Goal: Task Accomplishment & Management: Complete application form

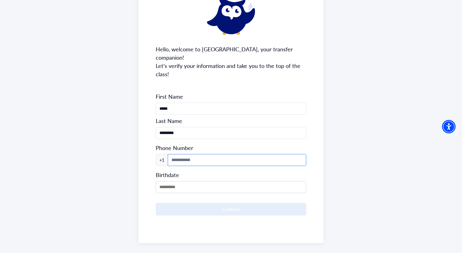
scroll to position [36, 0]
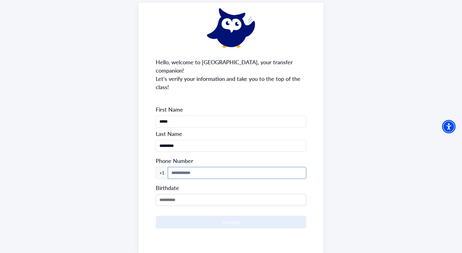
click at [225, 167] on input at bounding box center [237, 173] width 138 height 12
type input "**********"
click at [207, 194] on input "MM/DD/YYYY" at bounding box center [231, 200] width 150 height 12
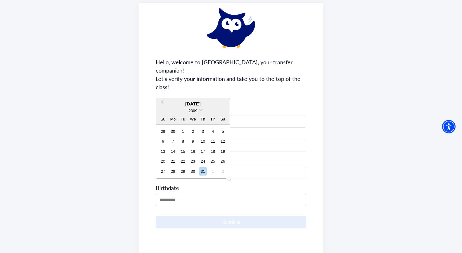
click at [205, 105] on div "[DATE]" at bounding box center [193, 103] width 74 height 7
click at [198, 112] on div "2009" at bounding box center [193, 110] width 74 height 6
click at [199, 111] on div "2009" at bounding box center [193, 110] width 74 height 6
click at [200, 109] on span at bounding box center [201, 109] width 4 height 4
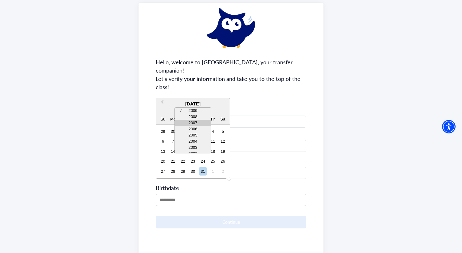
click at [199, 121] on div "2007" at bounding box center [193, 123] width 36 height 6
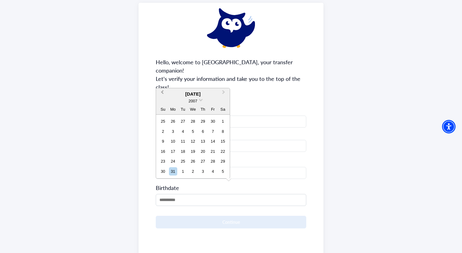
click at [160, 92] on button "Previous Month" at bounding box center [162, 94] width 10 height 10
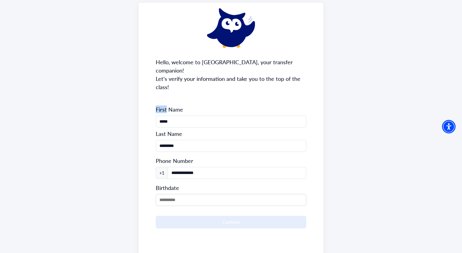
click at [160, 92] on div "**********" at bounding box center [230, 129] width 185 height 253
click at [186, 194] on input "MM/DD/YYYY" at bounding box center [231, 200] width 150 height 12
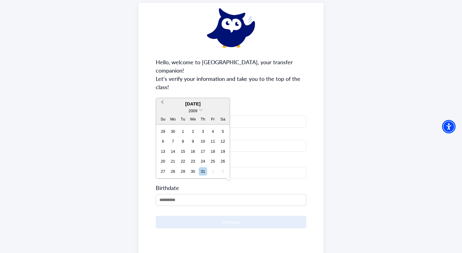
click at [160, 101] on button "Previous Month" at bounding box center [162, 104] width 10 height 10
click at [161, 103] on button "Previous Month" at bounding box center [162, 104] width 10 height 10
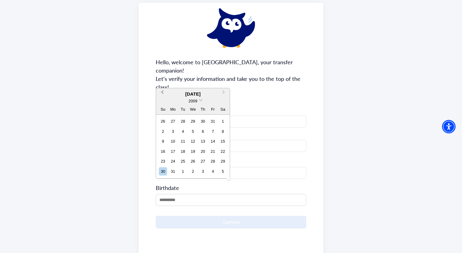
click at [161, 103] on div "2009" at bounding box center [193, 101] width 74 height 6
click at [162, 93] on span "Previous Month" at bounding box center [162, 93] width 0 height 9
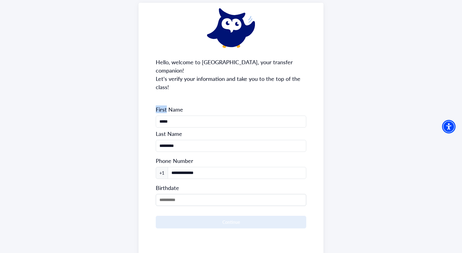
click at [162, 93] on div "**********" at bounding box center [230, 129] width 185 height 253
click at [180, 195] on input "MM/DD/YYYY" at bounding box center [231, 200] width 150 height 12
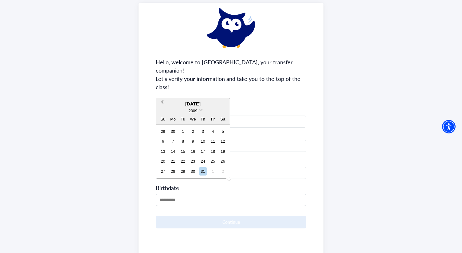
click at [162, 100] on span "Previous Month" at bounding box center [162, 103] width 0 height 9
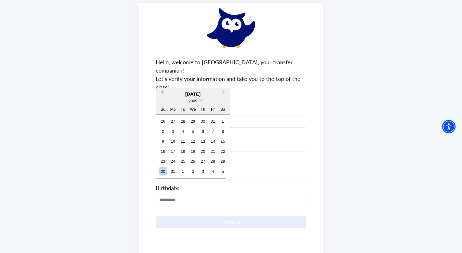
click at [162, 100] on div "2009" at bounding box center [193, 101] width 74 height 6
click at [162, 94] on button "Previous Month" at bounding box center [162, 94] width 10 height 10
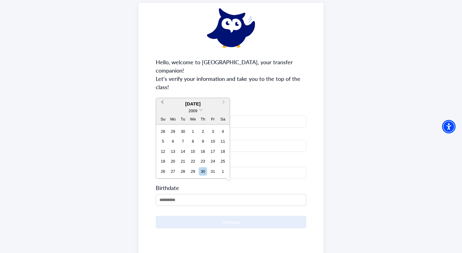
click at [162, 103] on span "Previous Month" at bounding box center [162, 103] width 0 height 9
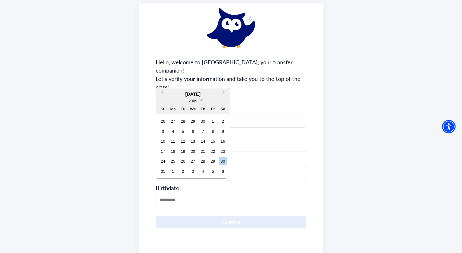
click at [201, 98] on span at bounding box center [201, 99] width 4 height 4
click at [198, 113] on div "2007" at bounding box center [193, 113] width 36 height 6
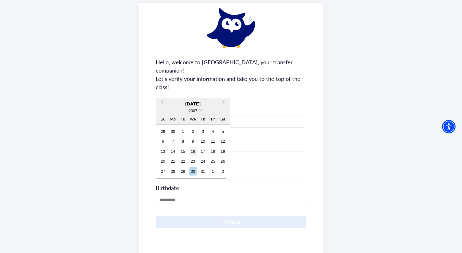
click at [195, 150] on div "16" at bounding box center [193, 151] width 8 height 8
type input "**********"
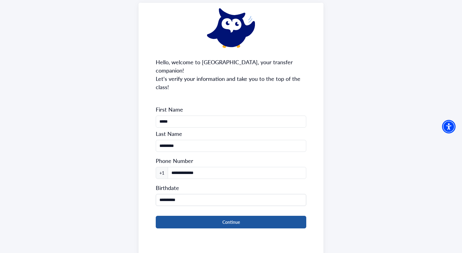
click at [202, 216] on button "Continue" at bounding box center [231, 222] width 150 height 13
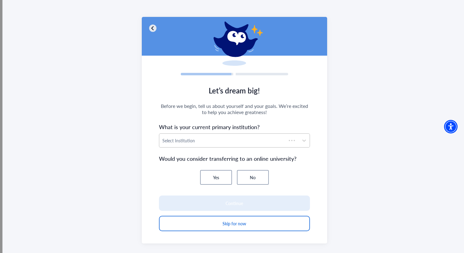
scroll to position [30, 0]
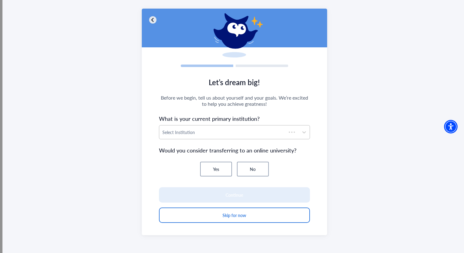
click at [218, 137] on div "Select Institution" at bounding box center [222, 132] width 127 height 14
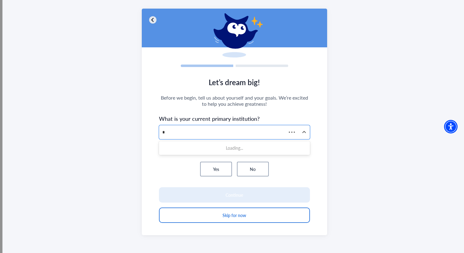
type input "**"
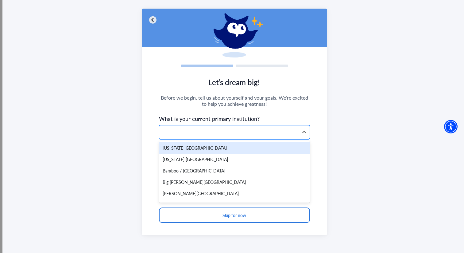
click at [212, 132] on div at bounding box center [229, 132] width 134 height 8
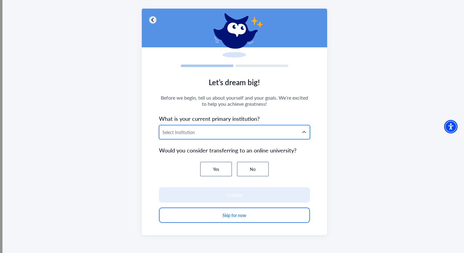
type input "*"
click at [212, 132] on div "*" at bounding box center [229, 132] width 134 height 8
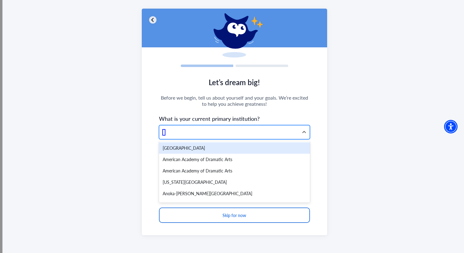
click at [212, 132] on div at bounding box center [229, 132] width 134 height 8
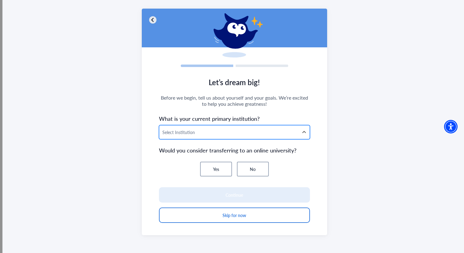
click at [212, 132] on div at bounding box center [229, 132] width 134 height 8
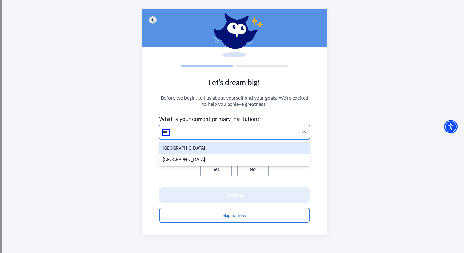
type input "****"
click at [197, 150] on div "[GEOGRAPHIC_DATA]" at bounding box center [234, 147] width 151 height 11
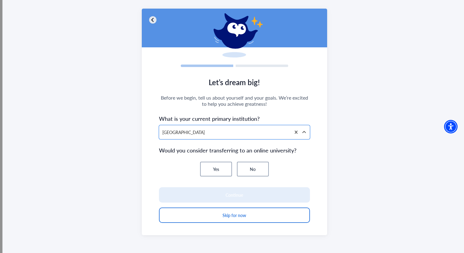
click at [251, 169] on button "No" at bounding box center [253, 168] width 32 height 15
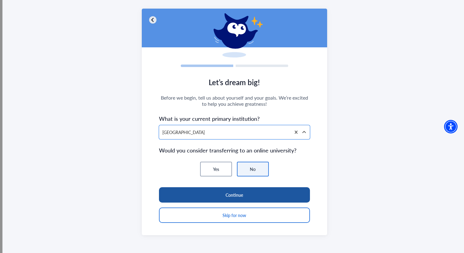
click at [235, 194] on button "Continue" at bounding box center [234, 194] width 151 height 15
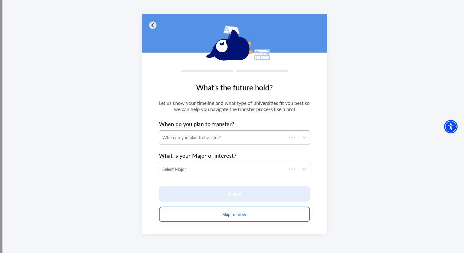
scroll to position [25, 0]
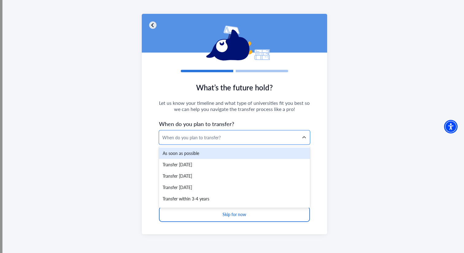
click at [203, 154] on div "As soon as possible" at bounding box center [234, 152] width 151 height 11
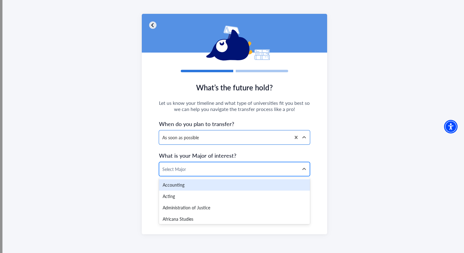
click at [202, 172] on div at bounding box center [229, 169] width 134 height 8
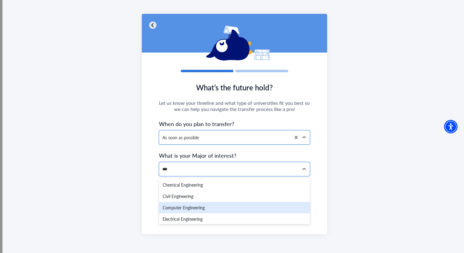
scroll to position [59, 0]
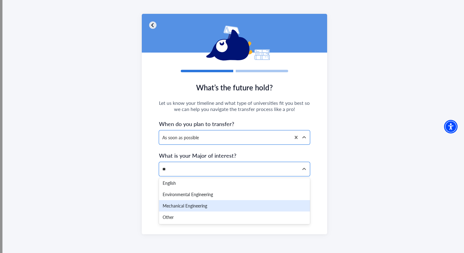
type input "*"
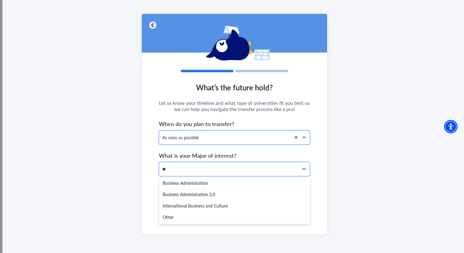
scroll to position [13, 0]
type input "*"
type input "***"
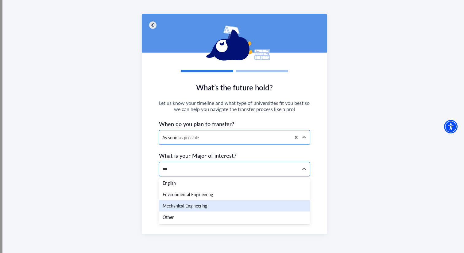
click at [224, 203] on div "Mechanical Engineering" at bounding box center [234, 205] width 151 height 11
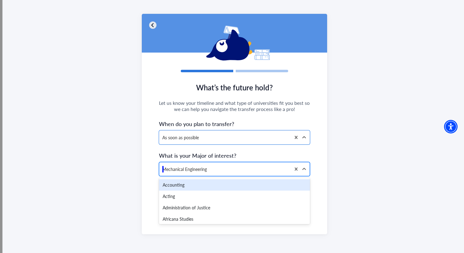
click at [230, 167] on div at bounding box center [225, 169] width 126 height 8
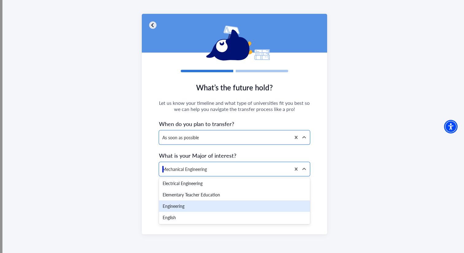
scroll to position [419, 0]
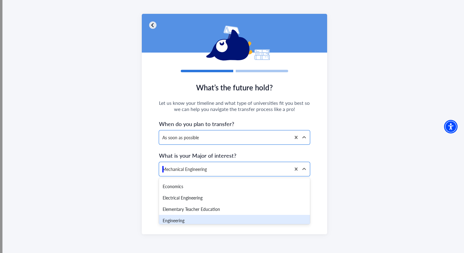
click at [224, 220] on div "Engineering" at bounding box center [234, 220] width 151 height 11
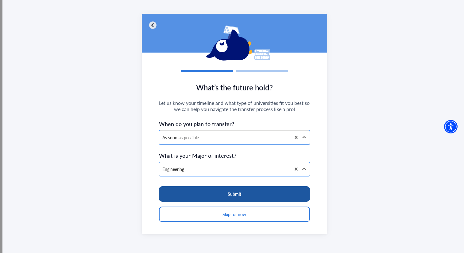
click at [240, 198] on button "Submit" at bounding box center [234, 193] width 151 height 15
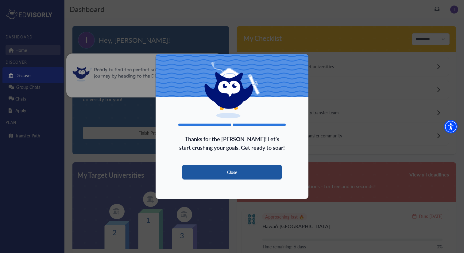
click at [230, 171] on button "Close" at bounding box center [231, 172] width 99 height 15
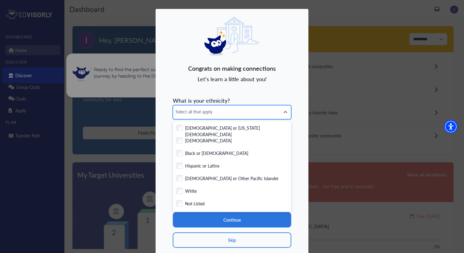
click at [222, 107] on div "Select all that apply" at bounding box center [226, 112] width 107 height 14
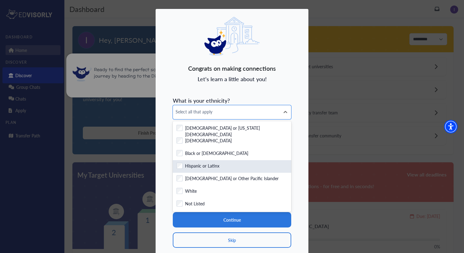
click at [208, 164] on label "Hispanic or Latinx" at bounding box center [202, 166] width 34 height 8
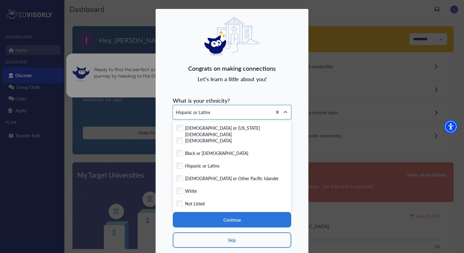
click at [223, 93] on div "Congrats on making connections Let's learn a little about you! What is your eth…" at bounding box center [232, 137] width 154 height 256
click at [224, 114] on div "Hispanic or Latinx" at bounding box center [222, 112] width 99 height 14
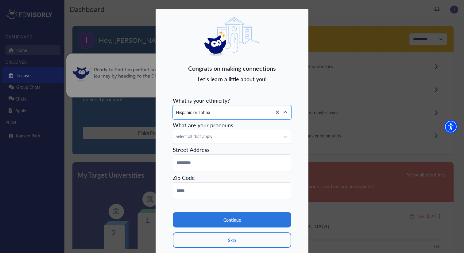
click at [217, 146] on form "What is your ethnicity? option [DEMOGRAPHIC_DATA] or Latinx, selected. Hispanic…" at bounding box center [232, 171] width 119 height 154
click at [212, 138] on span "Select all that apply" at bounding box center [227, 136] width 102 height 6
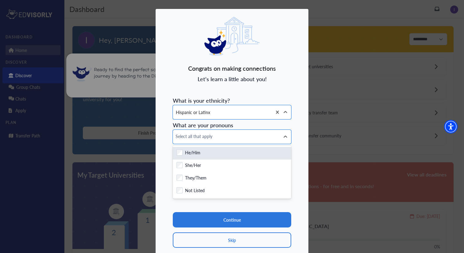
click at [201, 155] on div "Checkbox field He/Him" at bounding box center [232, 153] width 111 height 8
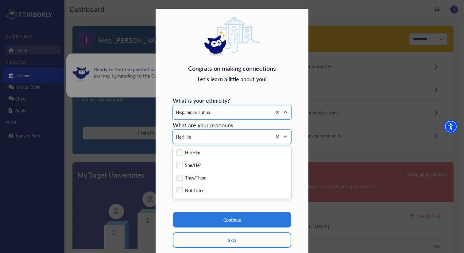
click at [224, 77] on span "Let's learn a little about you!" at bounding box center [232, 78] width 69 height 7
click at [238, 47] on img at bounding box center [231, 36] width 55 height 39
click at [245, 140] on div "He/Him" at bounding box center [222, 137] width 99 height 14
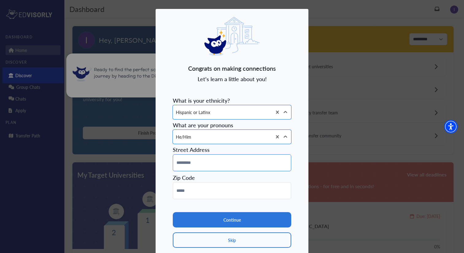
click at [217, 164] on input at bounding box center [232, 162] width 119 height 17
type input "**********"
type input "*****"
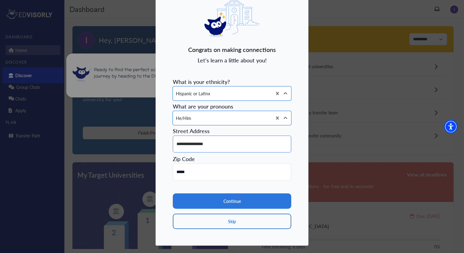
scroll to position [20, 0]
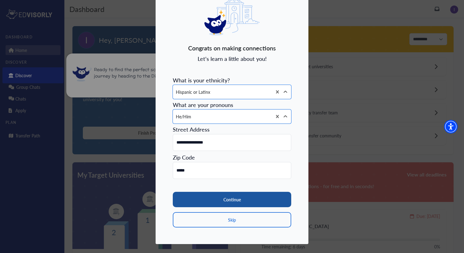
click at [221, 197] on button "Continue" at bounding box center [232, 199] width 119 height 15
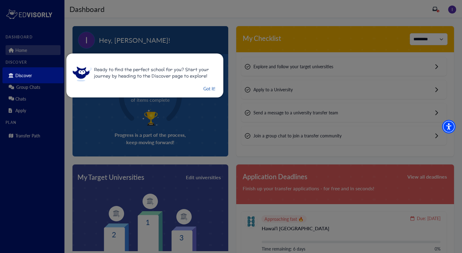
click at [209, 91] on button "Got it!" at bounding box center [209, 89] width 13 height 8
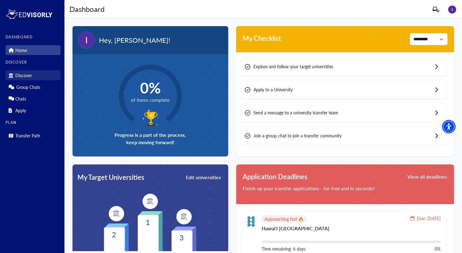
click at [24, 77] on p "Discover" at bounding box center [23, 75] width 17 height 5
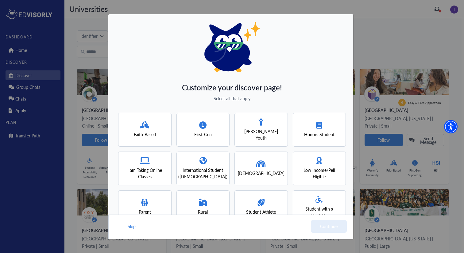
click at [216, 134] on div "First-Gen" at bounding box center [203, 130] width 53 height 34
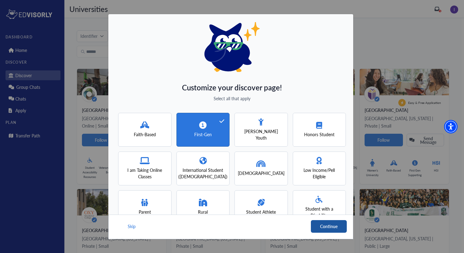
click at [330, 227] on button "Continue" at bounding box center [329, 226] width 36 height 13
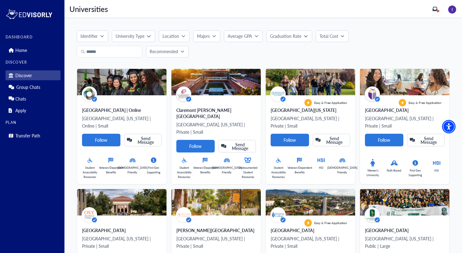
click at [140, 39] on p "University Type" at bounding box center [129, 36] width 29 height 6
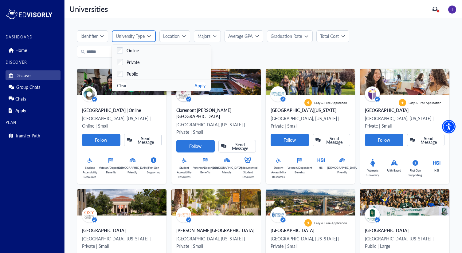
click at [136, 39] on p "University Type" at bounding box center [130, 36] width 29 height 6
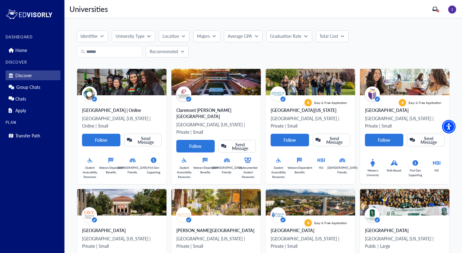
click at [136, 39] on p "University Type" at bounding box center [129, 36] width 29 height 6
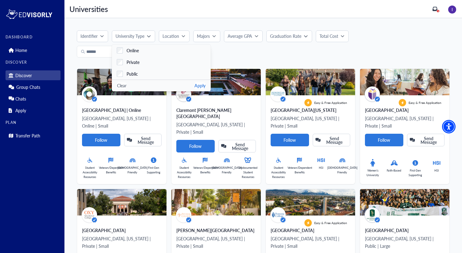
click at [94, 32] on button "Identifier" at bounding box center [92, 36] width 31 height 12
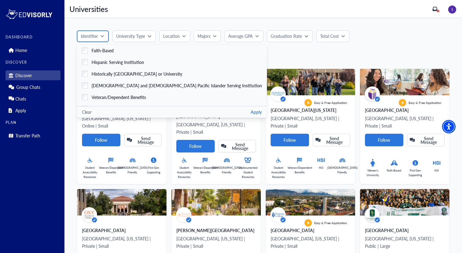
click at [96, 33] on p "Identifier" at bounding box center [89, 36] width 17 height 6
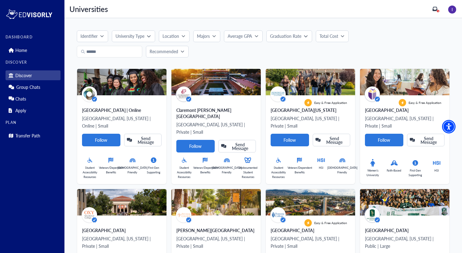
click at [171, 35] on p "Location" at bounding box center [170, 36] width 17 height 6
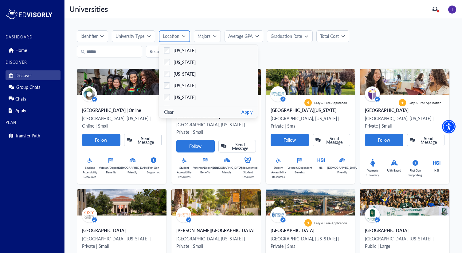
click at [171, 35] on p "Location" at bounding box center [171, 36] width 17 height 6
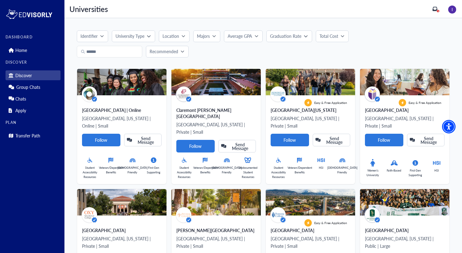
click at [171, 35] on p "Location" at bounding box center [170, 36] width 17 height 6
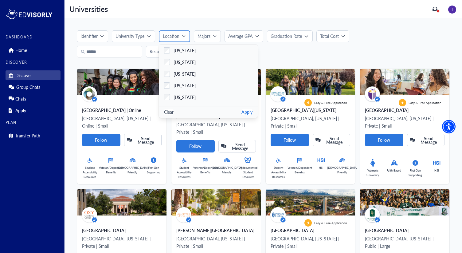
click at [171, 35] on p "Location" at bounding box center [171, 36] width 17 height 6
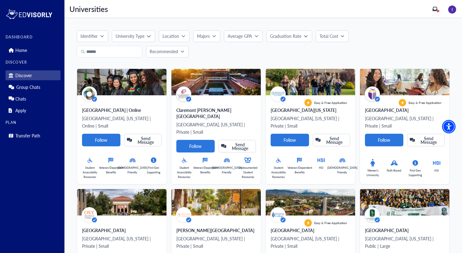
click at [145, 36] on div "University Type" at bounding box center [130, 36] width 31 height 6
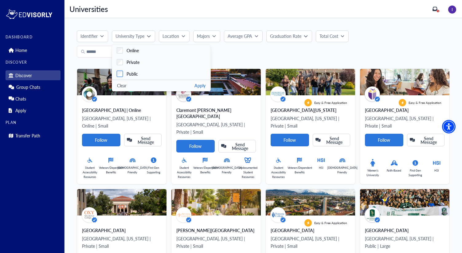
click at [133, 72] on span "Public" at bounding box center [131, 74] width 11 height 6
click at [136, 72] on span "Public" at bounding box center [131, 74] width 11 height 6
click at [139, 36] on p "University Type" at bounding box center [130, 36] width 29 height 6
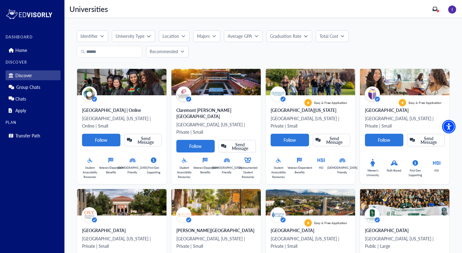
click at [139, 36] on p "University Type" at bounding box center [129, 36] width 29 height 6
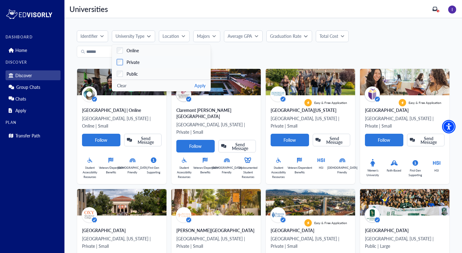
click at [137, 61] on span "Private" at bounding box center [132, 62] width 13 height 6
click at [138, 36] on p "University Type" at bounding box center [130, 36] width 29 height 6
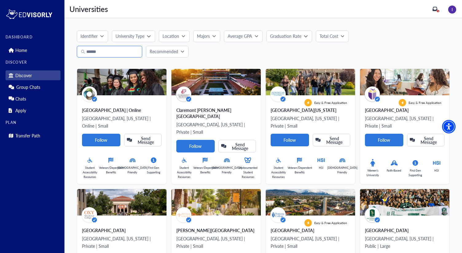
click at [126, 56] on input "text" at bounding box center [109, 52] width 65 height 12
type input "**"
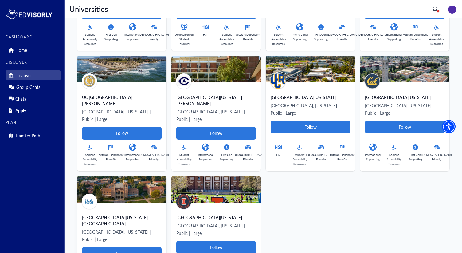
scroll to position [262, 0]
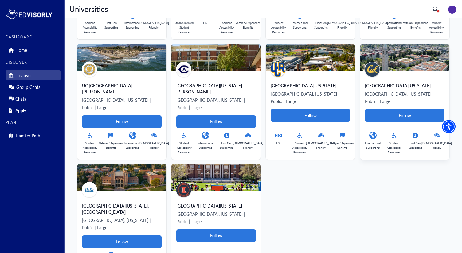
click at [392, 82] on div "[GEOGRAPHIC_DATA][US_STATE]" at bounding box center [405, 85] width 80 height 6
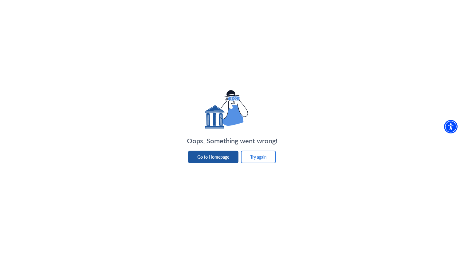
click at [208, 158] on button "Go to Homepage" at bounding box center [213, 156] width 50 height 13
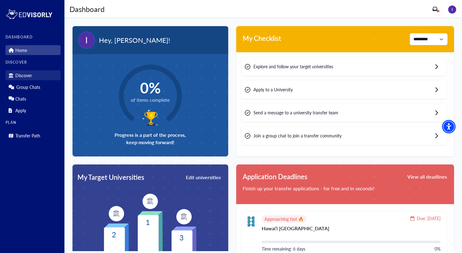
click at [38, 74] on link "Discover" at bounding box center [33, 75] width 55 height 10
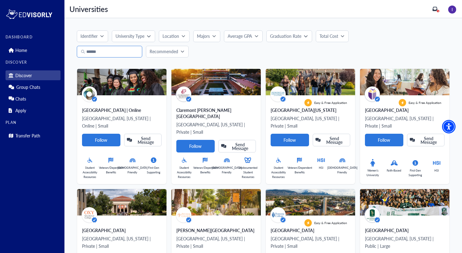
click at [113, 54] on input "text" at bounding box center [109, 52] width 65 height 12
type input "**"
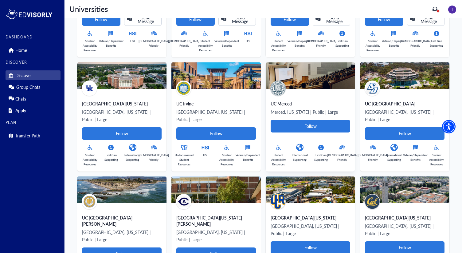
scroll to position [138, 0]
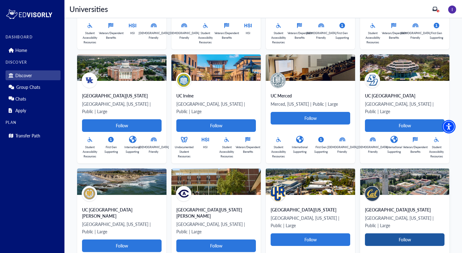
click at [408, 233] on Card-tag "Follow" at bounding box center [405, 239] width 80 height 13
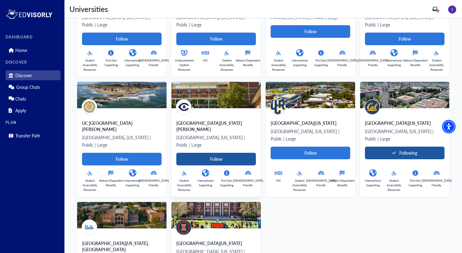
scroll to position [227, 0]
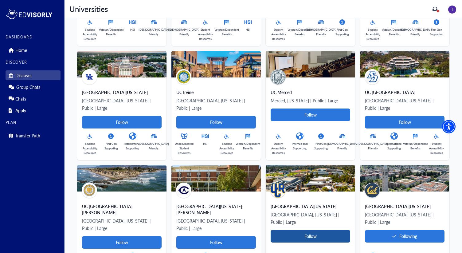
scroll to position [124, 0]
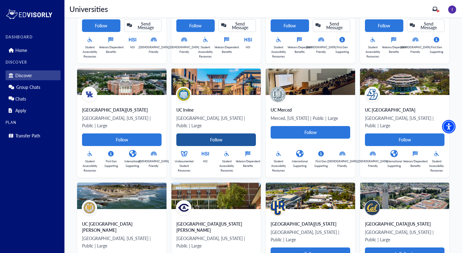
click at [241, 133] on Card-tag "Follow" at bounding box center [216, 139] width 80 height 13
click at [25, 78] on link "Discover" at bounding box center [33, 75] width 55 height 10
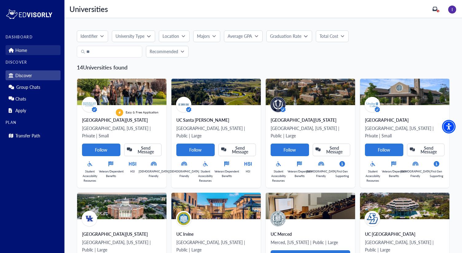
click at [26, 54] on link "Home" at bounding box center [33, 50] width 55 height 10
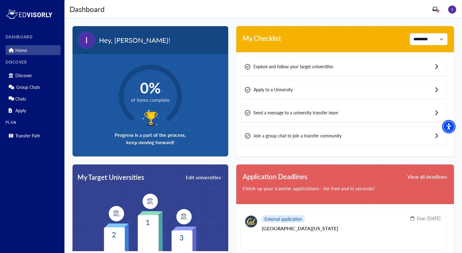
click at [312, 67] on span "Explore and follow your target universities" at bounding box center [293, 66] width 80 height 6
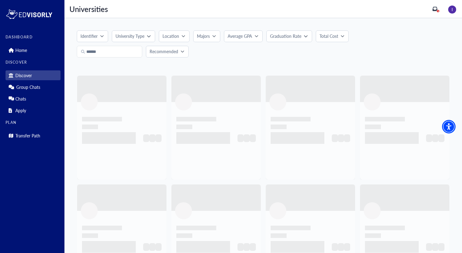
click at [26, 55] on div "DASHBOARD Home DISCOVER Discover Group Chats Chats Apply PLAN Transfer Path" at bounding box center [33, 87] width 55 height 105
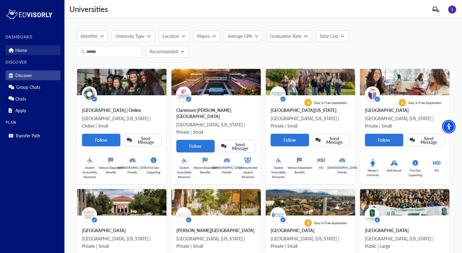
click at [23, 49] on p "Home" at bounding box center [21, 50] width 12 height 5
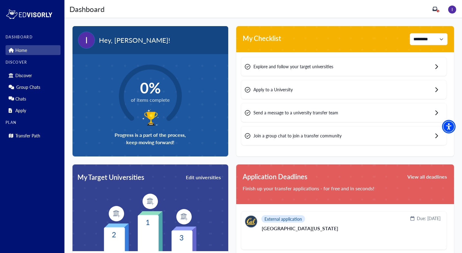
click at [288, 92] on span "Apply to a University" at bounding box center [272, 89] width 39 height 6
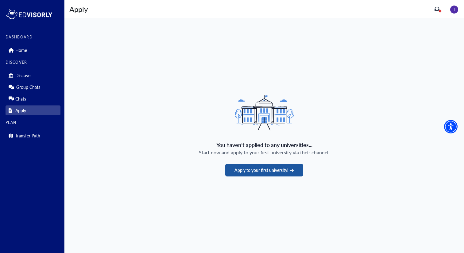
click at [270, 171] on button "Apply to your first university!" at bounding box center [264, 170] width 78 height 13
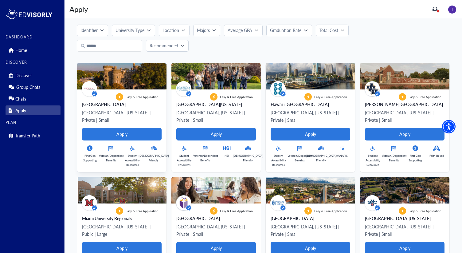
scroll to position [8, 0]
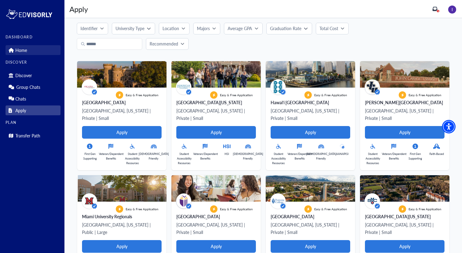
click at [29, 48] on link "Home" at bounding box center [33, 50] width 55 height 10
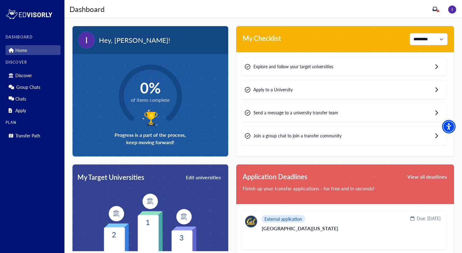
click at [169, 131] on span "Progress is a part of the process, keep moving forward!" at bounding box center [150, 138] width 71 height 15
click at [137, 148] on div "0% of items complete Progress is a part of the process, keep moving forward!" at bounding box center [150, 105] width 156 height 102
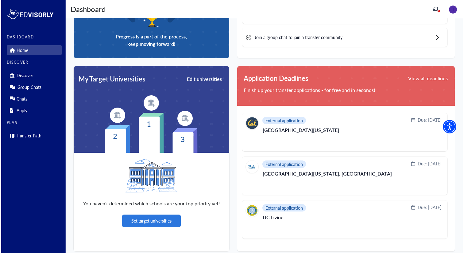
scroll to position [101, 0]
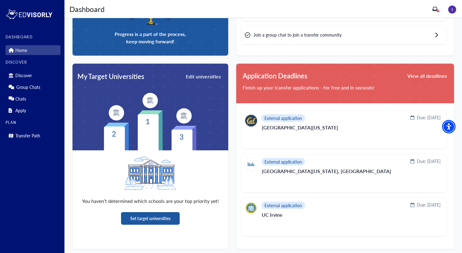
click at [168, 220] on button "Set target universities" at bounding box center [150, 218] width 59 height 13
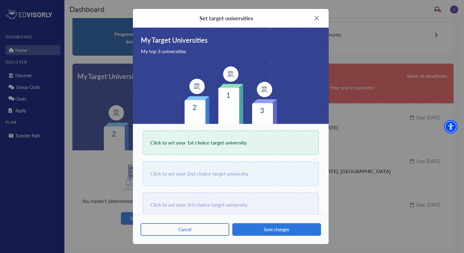
click at [201, 142] on span "Click to set your 1st choice target university" at bounding box center [198, 142] width 96 height 9
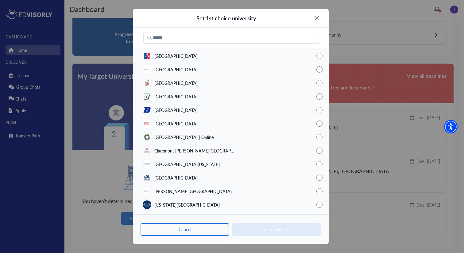
scroll to position [16, 0]
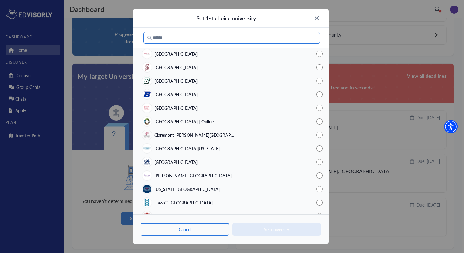
click at [188, 40] on input "text" at bounding box center [231, 38] width 177 height 12
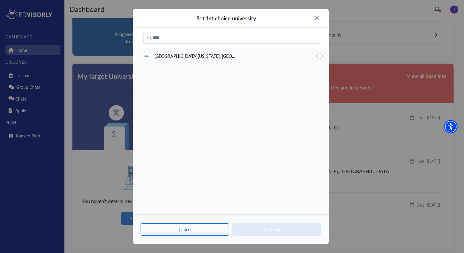
click at [317, 58] on div "[GEOGRAPHIC_DATA][US_STATE], [GEOGRAPHIC_DATA]" at bounding box center [231, 56] width 196 height 14
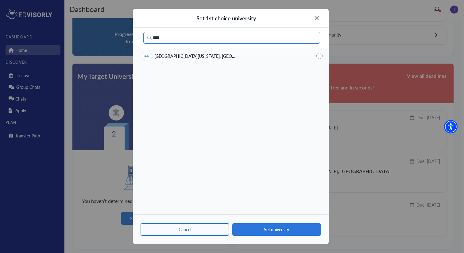
click at [263, 32] on input "****" at bounding box center [231, 38] width 177 height 12
click at [263, 33] on input "****" at bounding box center [231, 38] width 177 height 12
click at [261, 36] on input "****" at bounding box center [231, 38] width 177 height 12
click at [252, 54] on div "[GEOGRAPHIC_DATA][US_STATE]" at bounding box center [231, 56] width 196 height 14
click at [252, 35] on input "***" at bounding box center [231, 38] width 177 height 12
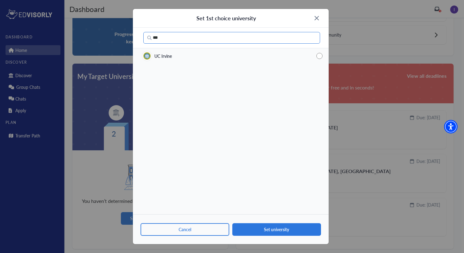
type input "***"
click at [253, 61] on div "UC Irvine" at bounding box center [231, 56] width 196 height 14
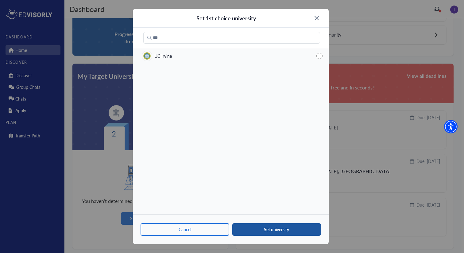
click at [275, 232] on button "Set university" at bounding box center [276, 229] width 89 height 13
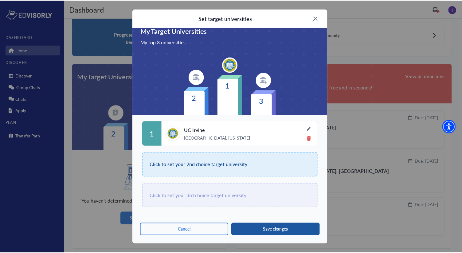
scroll to position [0, 0]
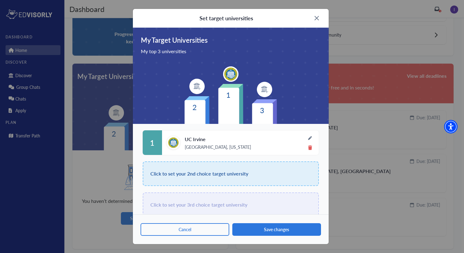
click at [253, 141] on section "[GEOGRAPHIC_DATA], [US_STATE]" at bounding box center [234, 142] width 144 height 14
click at [311, 137] on img at bounding box center [310, 138] width 4 height 4
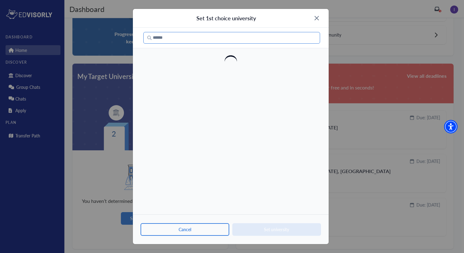
click at [239, 43] on input "text" at bounding box center [231, 38] width 177 height 12
type input "****"
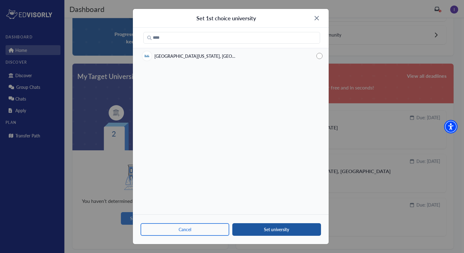
click at [286, 228] on button "Set university" at bounding box center [276, 229] width 89 height 13
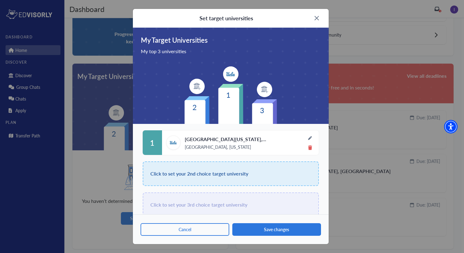
click at [258, 198] on div "Click to set your 3rd choice target university" at bounding box center [231, 204] width 176 height 25
click at [249, 181] on div "Click to set your 2nd choice target university" at bounding box center [231, 173] width 176 height 25
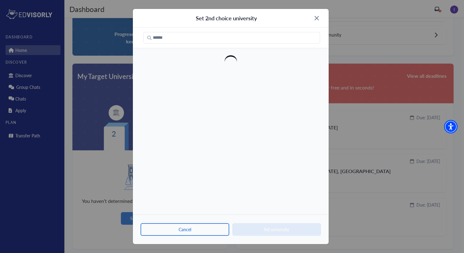
click at [220, 45] on div at bounding box center [231, 38] width 196 height 21
click at [213, 38] on input "text" at bounding box center [231, 38] width 177 height 12
type input "***"
click at [208, 59] on div "UC Irvine" at bounding box center [231, 56] width 196 height 14
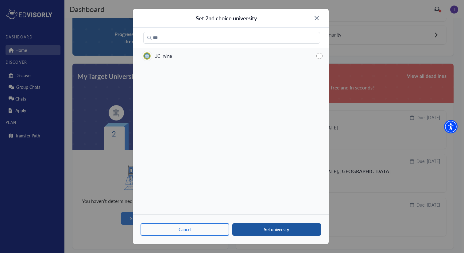
click at [270, 234] on button "Set university" at bounding box center [276, 229] width 89 height 13
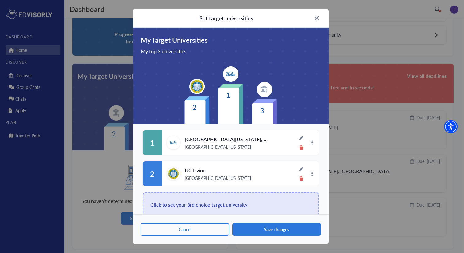
click at [239, 207] on span "Click to set your 3rd choice target university" at bounding box center [198, 204] width 97 height 9
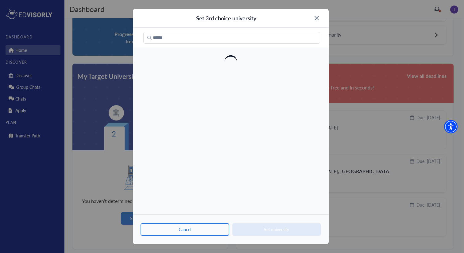
click at [212, 46] on div at bounding box center [231, 38] width 196 height 21
click at [205, 41] on input "text" at bounding box center [231, 38] width 177 height 12
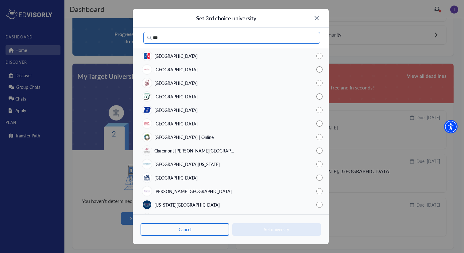
type input "***"
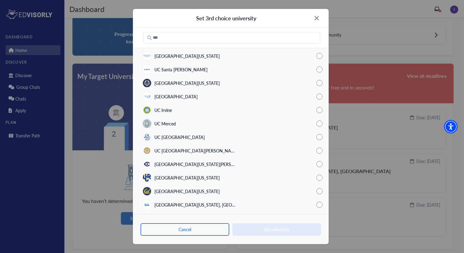
click at [175, 58] on span "[GEOGRAPHIC_DATA][US_STATE]" at bounding box center [186, 56] width 65 height 6
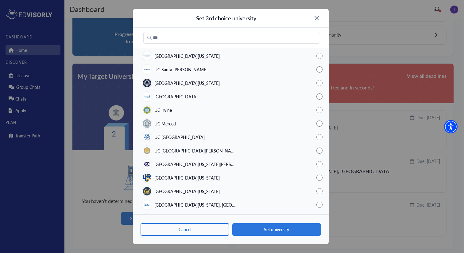
click at [210, 57] on span "[GEOGRAPHIC_DATA][US_STATE]" at bounding box center [186, 56] width 65 height 6
click at [210, 61] on div "[GEOGRAPHIC_DATA][US_STATE]" at bounding box center [231, 56] width 196 height 14
click at [223, 58] on div "[GEOGRAPHIC_DATA][US_STATE]" at bounding box center [231, 56] width 196 height 14
click at [202, 186] on div "[GEOGRAPHIC_DATA][US_STATE]" at bounding box center [181, 191] width 78 height 10
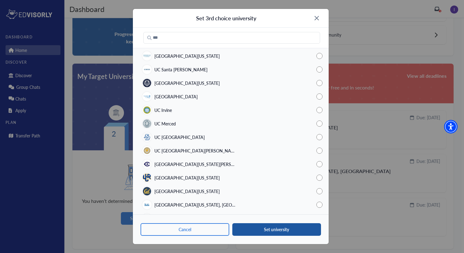
click at [286, 229] on button "Set university" at bounding box center [276, 229] width 89 height 13
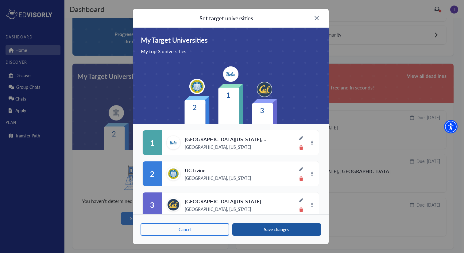
click at [275, 230] on button "Save changes" at bounding box center [276, 229] width 89 height 13
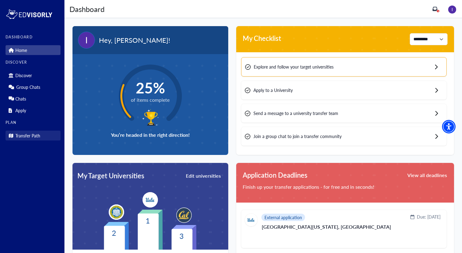
click at [37, 138] on p "Transfer Path" at bounding box center [27, 135] width 25 height 5
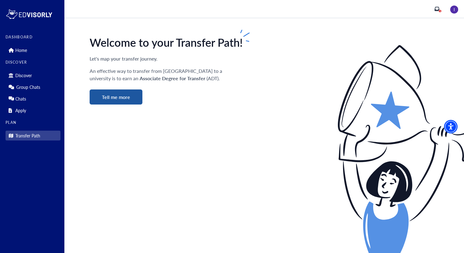
click at [139, 99] on button "Tell me more" at bounding box center [116, 96] width 53 height 15
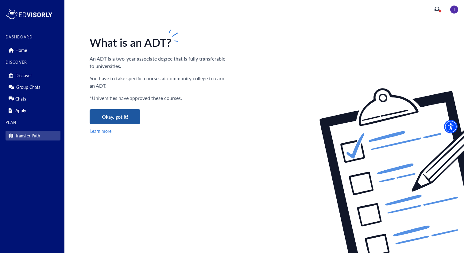
click at [126, 118] on button "Okay, got it!" at bounding box center [115, 116] width 51 height 15
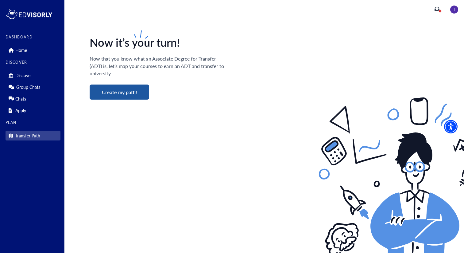
click at [138, 95] on button "Create my path!" at bounding box center [120, 91] width 60 height 15
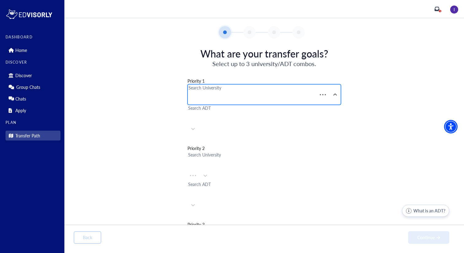
click at [222, 88] on div "Search University" at bounding box center [205, 94] width 34 height 20
click at [190, 92] on div at bounding box center [190, 97] width 2 height 12
click at [190, 93] on div at bounding box center [190, 97] width 2 height 12
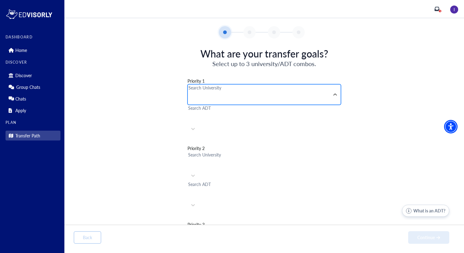
click at [190, 93] on div at bounding box center [190, 97] width 2 height 12
click at [190, 95] on div at bounding box center [190, 97] width 2 height 12
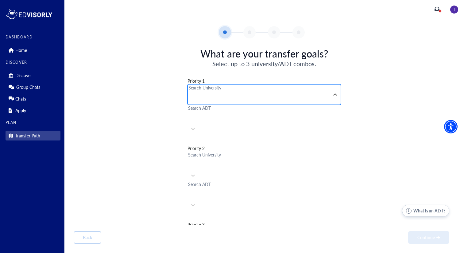
click at [190, 94] on div at bounding box center [190, 97] width 2 height 12
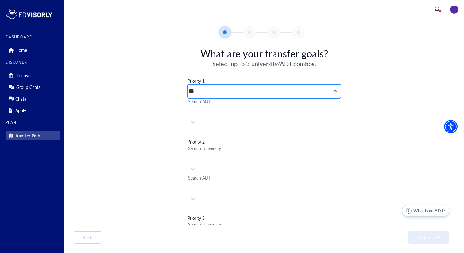
type input "*"
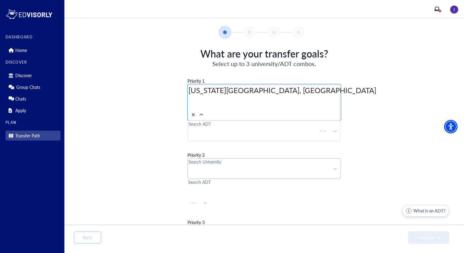
click at [222, 158] on div "Search University" at bounding box center [205, 168] width 34 height 20
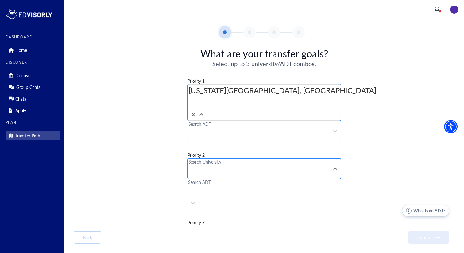
click at [221, 158] on div "Search University" at bounding box center [205, 168] width 34 height 20
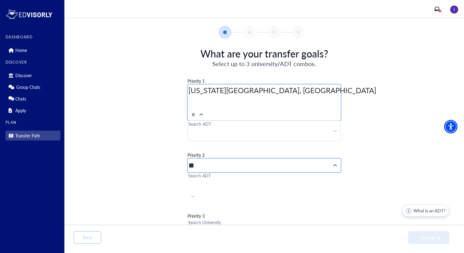
type input "*"
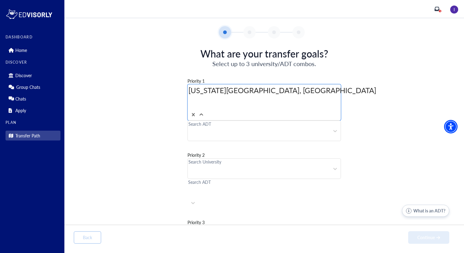
click at [224, 120] on div "Priority 1 option [US_STATE][GEOGRAPHIC_DATA], [GEOGRAPHIC_DATA], selected. [US…" at bounding box center [264, 178] width 381 height 220
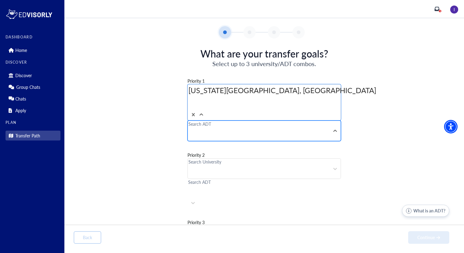
click at [190, 128] on div at bounding box center [190, 134] width 2 height 12
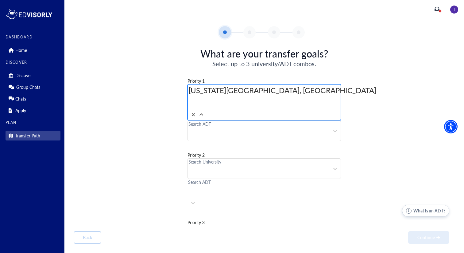
click at [190, 96] on div at bounding box center [190, 102] width 2 height 12
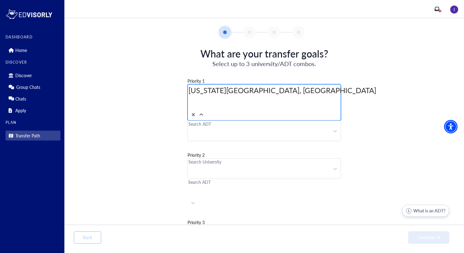
click at [190, 96] on div at bounding box center [190, 102] width 2 height 12
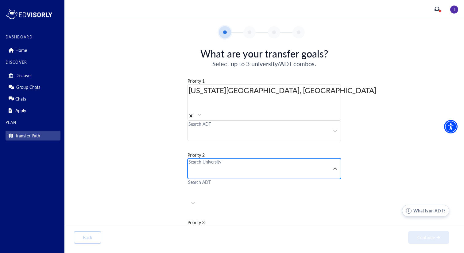
click at [190, 165] on div at bounding box center [190, 171] width 2 height 12
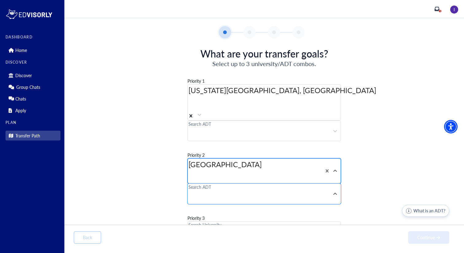
click at [190, 170] on div at bounding box center [190, 176] width 2 height 12
click at [190, 228] on div at bounding box center [190, 234] width 2 height 12
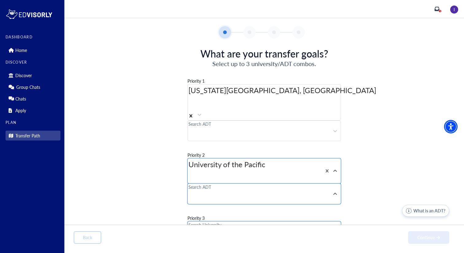
click at [218, 183] on div "Use Up and Down to choose options, press Enter to select the currently focused …" at bounding box center [265, 193] width 154 height 21
click at [190, 191] on div at bounding box center [190, 197] width 2 height 12
click at [212, 114] on div "Priority 1 [US_STATE][GEOGRAPHIC_DATA], [GEOGRAPHIC_DATA] Search ADT Priority 2…" at bounding box center [264, 169] width 381 height 202
click at [190, 128] on div at bounding box center [190, 134] width 2 height 12
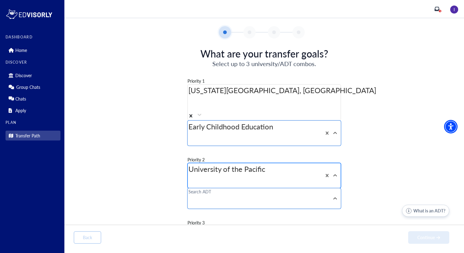
click at [190, 175] on div at bounding box center [190, 181] width 2 height 12
click at [190, 132] on div at bounding box center [190, 138] width 2 height 12
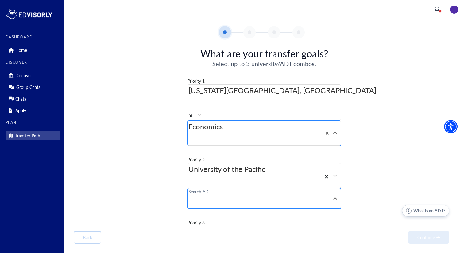
click at [214, 188] on div "Search ADT" at bounding box center [265, 198] width 154 height 21
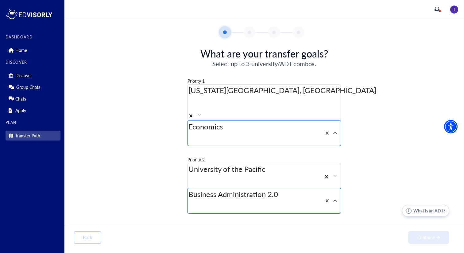
click at [438, 236] on icon "button" at bounding box center [439, 237] width 4 height 4
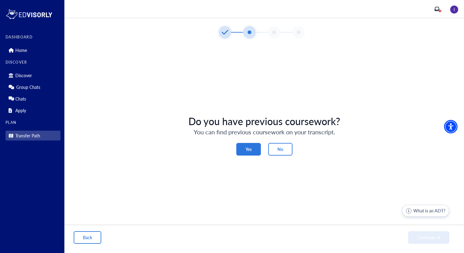
click at [258, 152] on button "Yes" at bounding box center [248, 149] width 25 height 13
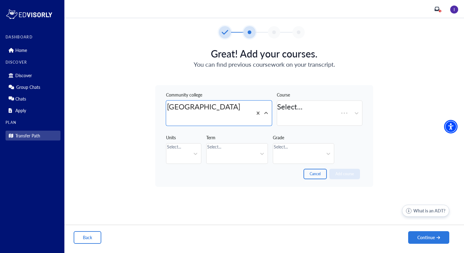
click at [317, 96] on div "Course Select..." at bounding box center [320, 107] width 86 height 38
click at [280, 112] on div at bounding box center [279, 118] width 2 height 12
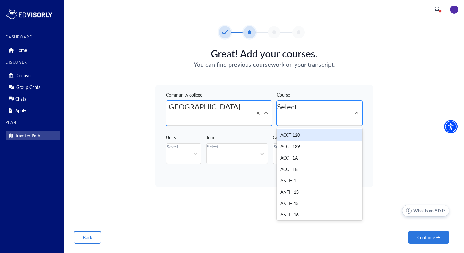
click at [280, 112] on div at bounding box center [279, 118] width 2 height 12
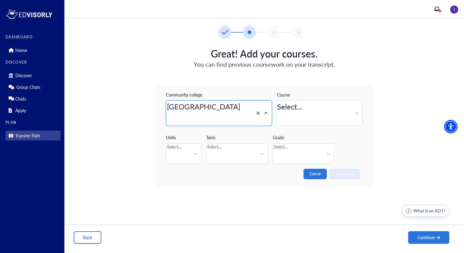
click at [318, 169] on button "Cancel" at bounding box center [315, 174] width 23 height 10
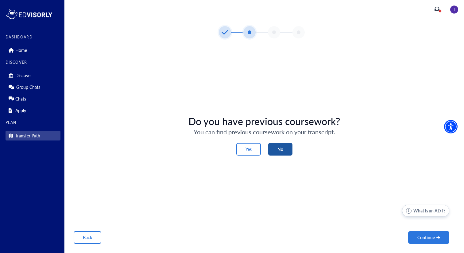
click at [280, 152] on button "No" at bounding box center [280, 149] width 24 height 13
click at [293, 148] on div "Do you have previous coursework? You can find previous coursework on your trans…" at bounding box center [264, 135] width 381 height 40
click at [276, 150] on button "No" at bounding box center [280, 149] width 24 height 13
click at [285, 151] on button "No" at bounding box center [280, 149] width 24 height 13
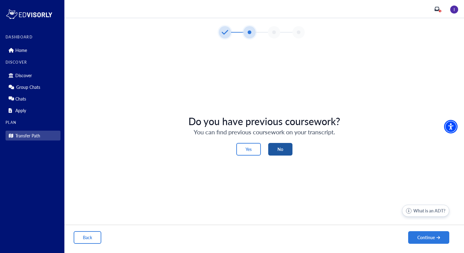
click at [285, 151] on button "No" at bounding box center [280, 149] width 24 height 13
click at [417, 235] on button "Continue" at bounding box center [428, 237] width 41 height 13
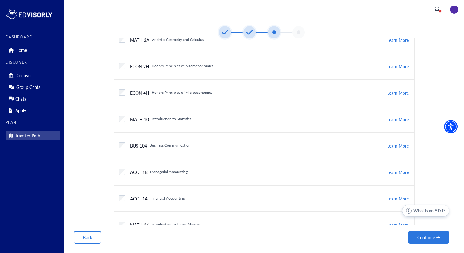
scroll to position [142, 0]
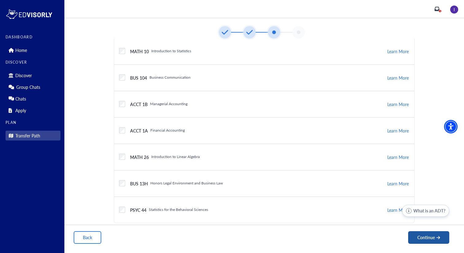
click at [424, 235] on button "Continue" at bounding box center [428, 237] width 41 height 13
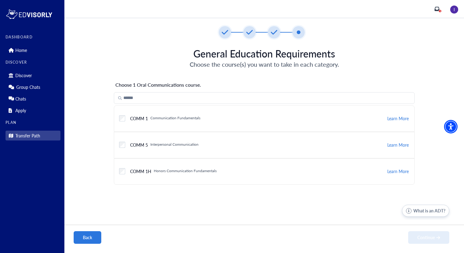
click at [94, 238] on button "Back" at bounding box center [88, 237] width 28 height 13
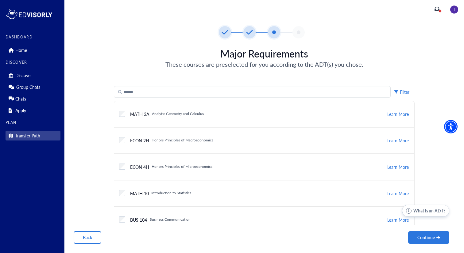
scroll to position [3, 0]
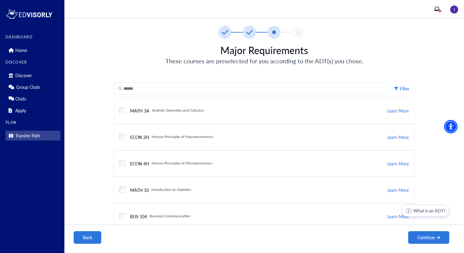
click at [92, 236] on button "Back" at bounding box center [88, 237] width 28 height 13
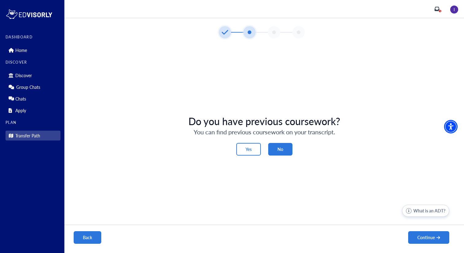
click at [92, 236] on button "Back" at bounding box center [88, 237] width 28 height 13
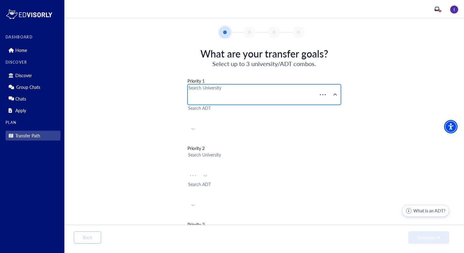
click at [190, 95] on div at bounding box center [190, 97] width 2 height 12
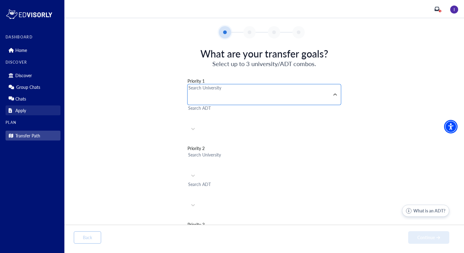
click at [16, 109] on p "Apply" at bounding box center [20, 110] width 11 height 5
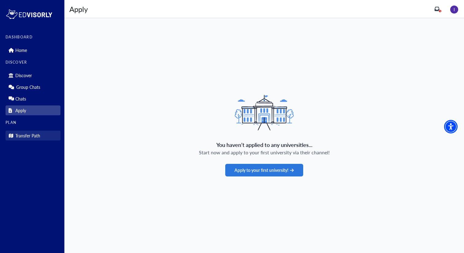
click at [30, 134] on p "Transfer Path" at bounding box center [27, 135] width 25 height 5
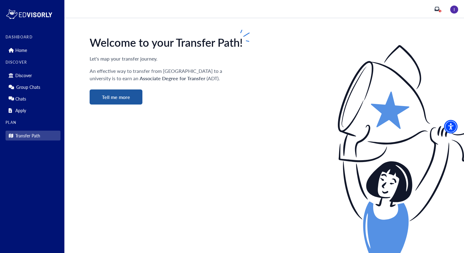
click at [124, 98] on button "Tell me more" at bounding box center [116, 96] width 53 height 15
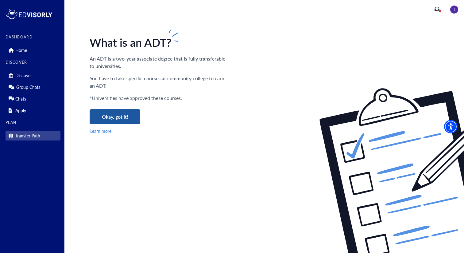
click at [128, 116] on button "Okay, got it!" at bounding box center [115, 116] width 51 height 15
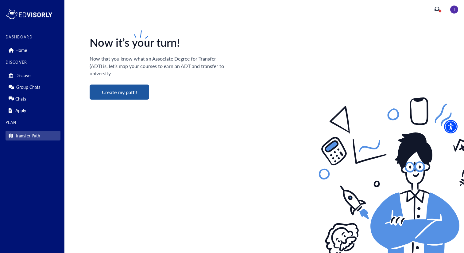
click at [133, 86] on button "Create my path!" at bounding box center [120, 91] width 60 height 15
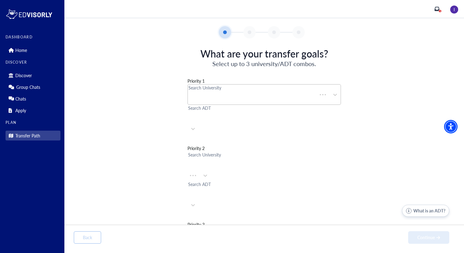
click at [190, 93] on div at bounding box center [190, 97] width 2 height 12
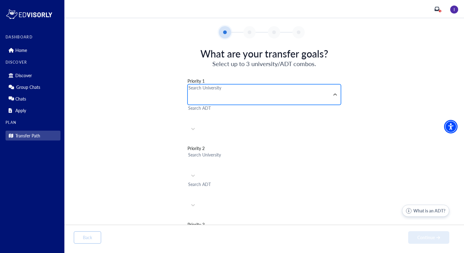
click at [190, 91] on div at bounding box center [190, 97] width 2 height 12
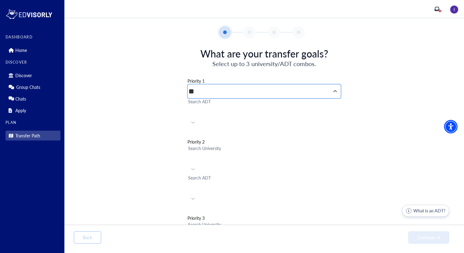
type input "*"
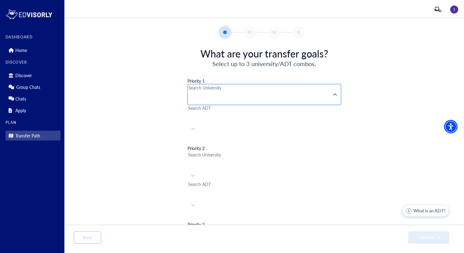
click at [190, 95] on div at bounding box center [190, 97] width 2 height 12
click at [190, 96] on div at bounding box center [190, 97] width 2 height 12
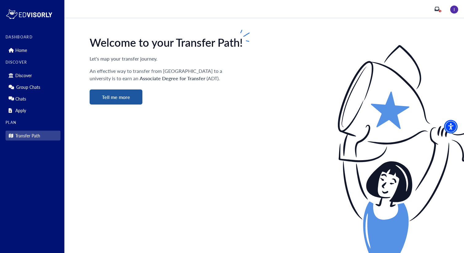
click at [122, 91] on button "Tell me more" at bounding box center [116, 96] width 53 height 15
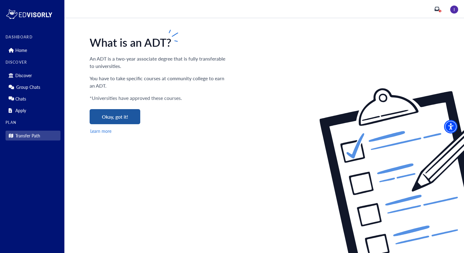
click at [121, 115] on button "Okay, got it!" at bounding box center [115, 116] width 51 height 15
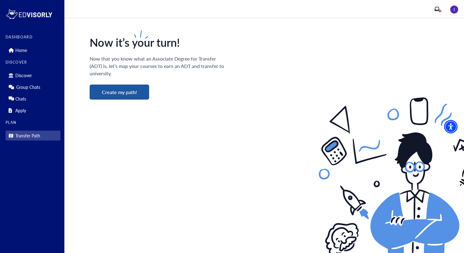
click at [135, 92] on button "Create my path!" at bounding box center [120, 91] width 60 height 15
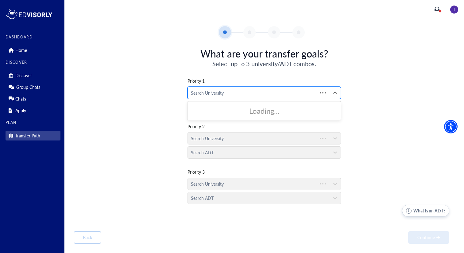
click at [238, 93] on div at bounding box center [252, 93] width 123 height 8
click at [223, 94] on div at bounding box center [259, 93] width 136 height 8
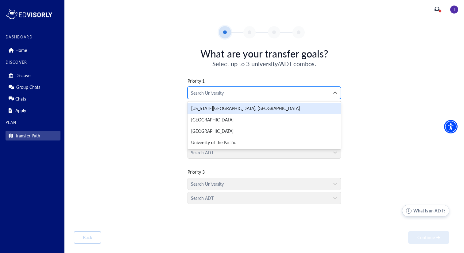
click at [218, 93] on div at bounding box center [259, 93] width 136 height 8
click at [246, 108] on div "[US_STATE][GEOGRAPHIC_DATA], [GEOGRAPHIC_DATA]" at bounding box center [265, 108] width 154 height 11
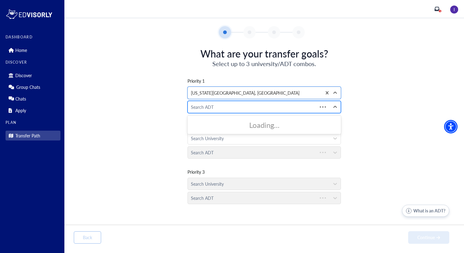
click at [238, 108] on div at bounding box center [252, 107] width 123 height 8
click at [232, 111] on div "Search ADT" at bounding box center [259, 107] width 142 height 12
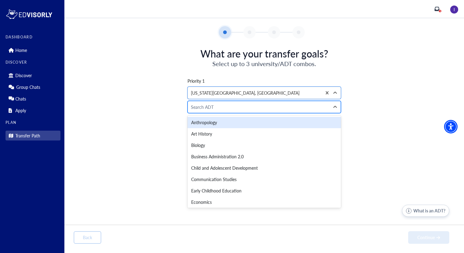
click at [224, 107] on div at bounding box center [259, 107] width 136 height 8
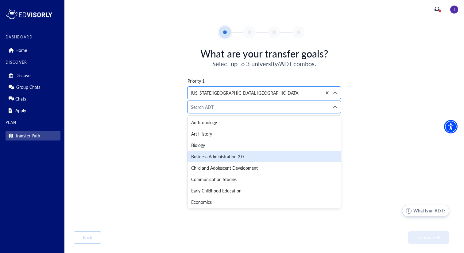
click at [234, 160] on div "Business Administration 2.0" at bounding box center [265, 156] width 154 height 11
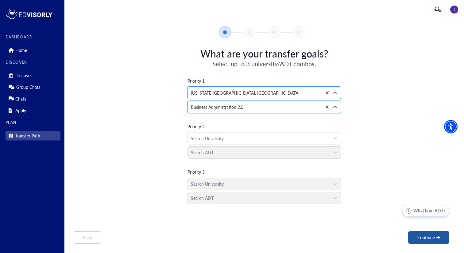
click at [421, 236] on button "Continue" at bounding box center [428, 237] width 41 height 13
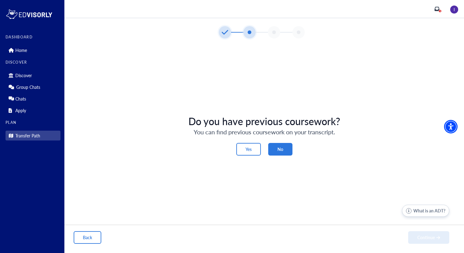
click at [285, 151] on button "No" at bounding box center [280, 149] width 24 height 13
click at [424, 232] on button "Continue" at bounding box center [428, 237] width 41 height 13
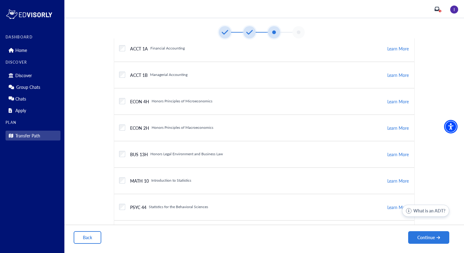
scroll to position [89, 0]
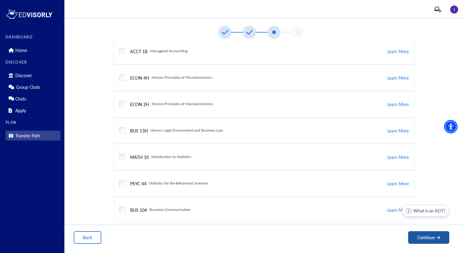
click at [432, 240] on button "Continue" at bounding box center [428, 237] width 41 height 13
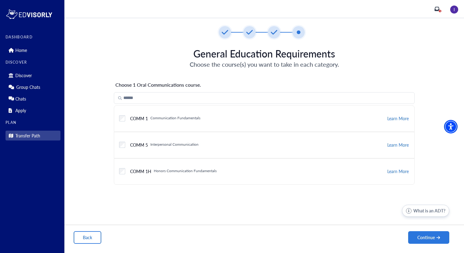
click at [125, 149] on div "Checkbox field" at bounding box center [122, 144] width 6 height 11
click at [122, 144] on label "Checkbox field" at bounding box center [122, 145] width 6 height 6
click at [123, 168] on label "Checkbox field" at bounding box center [122, 171] width 6 height 6
click at [421, 236] on button "Continue" at bounding box center [428, 237] width 41 height 13
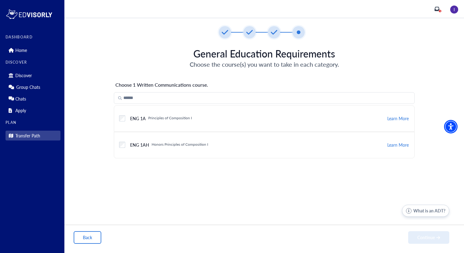
click at [162, 142] on h6 "Honors Principles of Composition I" at bounding box center [180, 144] width 56 height 5
click at [442, 239] on button "Continue" at bounding box center [428, 237] width 41 height 13
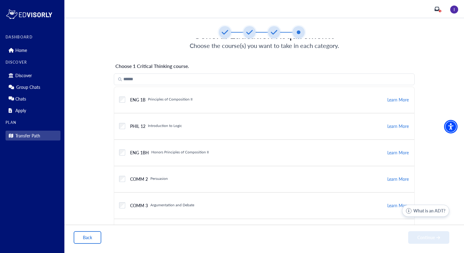
scroll to position [41, 0]
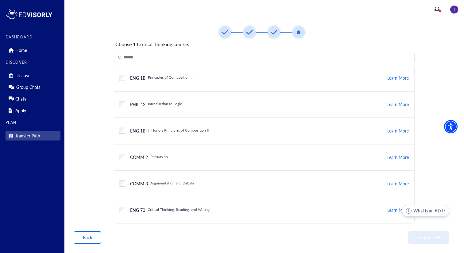
click at [164, 75] on h6 "Principles of Composition II" at bounding box center [170, 77] width 45 height 5
click at [123, 107] on div "Checkbox field" at bounding box center [122, 104] width 6 height 11
click at [122, 105] on label "Checkbox field" at bounding box center [122, 104] width 6 height 6
click at [125, 133] on div "ENG 1BH" at bounding box center [137, 130] width 24 height 5
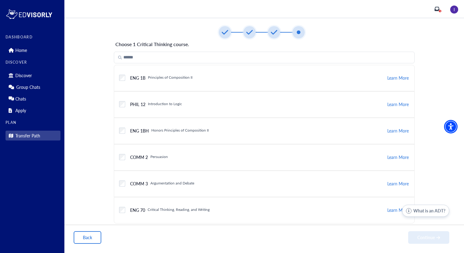
click at [116, 130] on div "Checkbox field ENG 1BH Honors Principles of Composition II Learn More" at bounding box center [264, 131] width 301 height 26
click at [426, 238] on button "Continue" at bounding box center [428, 237] width 41 height 13
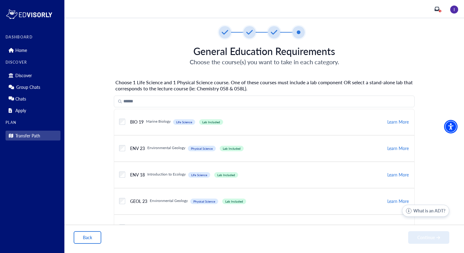
scroll to position [0, 0]
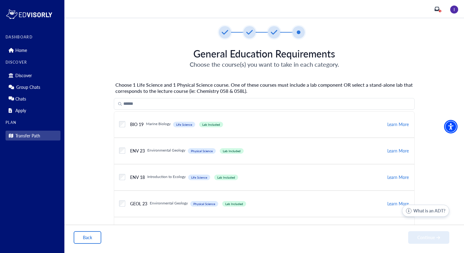
click at [159, 124] on h6 "Marine Biology" at bounding box center [158, 125] width 25 height 6
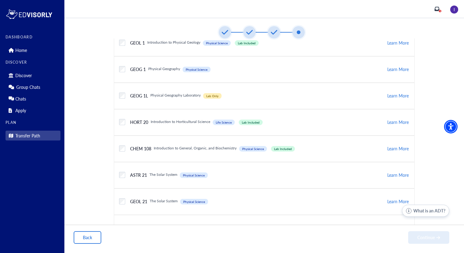
scroll to position [698, 0]
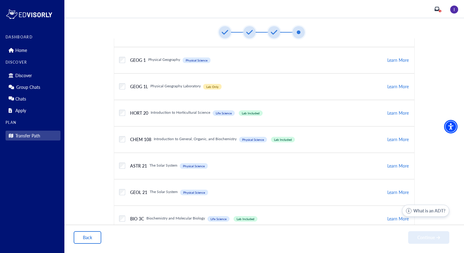
click at [178, 140] on h6 "Introduction to General, Organic, and Biochemistry" at bounding box center [195, 140] width 83 height 6
click at [120, 140] on label "Checkbox field" at bounding box center [122, 139] width 6 height 6
click at [125, 167] on div "ASTR 21 Physical Science" at bounding box center [136, 166] width 22 height 6
click at [122, 167] on label "Checkbox field" at bounding box center [122, 165] width 6 height 6
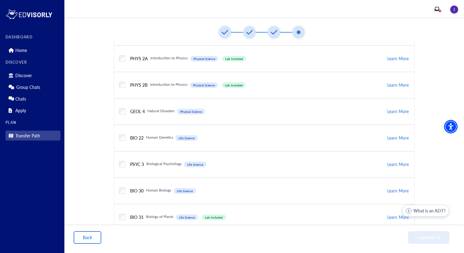
scroll to position [1038, 0]
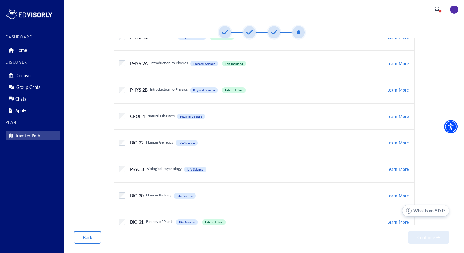
click at [130, 196] on h4 "BIO 30" at bounding box center [137, 196] width 14 height 6
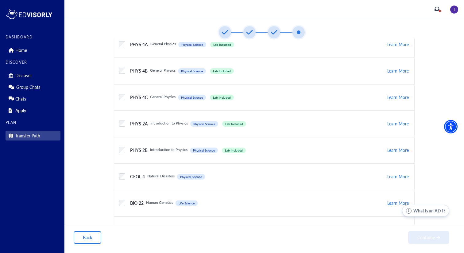
scroll to position [977, 0]
click at [121, 125] on label "Checkbox field" at bounding box center [122, 124] width 6 height 6
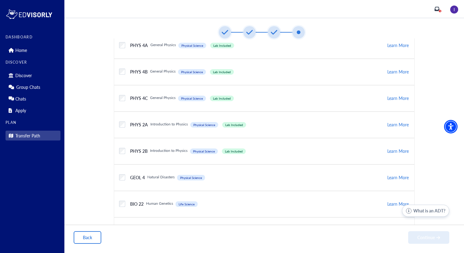
click at [121, 125] on label "Checkbox field" at bounding box center [122, 124] width 6 height 6
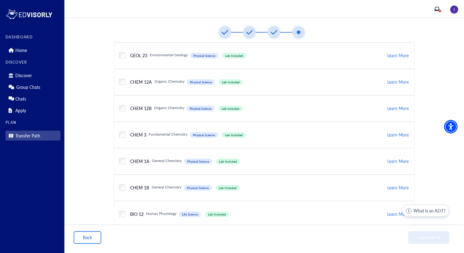
scroll to position [0, 0]
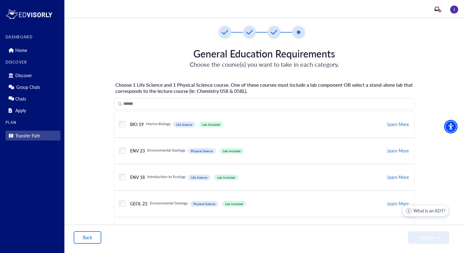
click at [200, 87] on h5 "Choose 1 Life Science and 1 Physical Science course. One of these courses must …" at bounding box center [265, 88] width 301 height 12
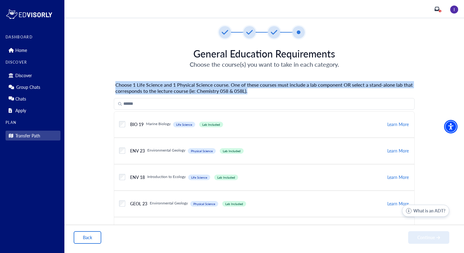
click at [200, 87] on h5 "Choose 1 Life Science and 1 Physical Science course. One of these courses must …" at bounding box center [265, 88] width 301 height 12
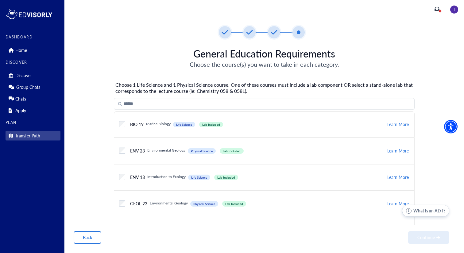
click at [211, 86] on h5 "Choose 1 Life Science and 1 Physical Science course. One of these courses must …" at bounding box center [265, 88] width 301 height 12
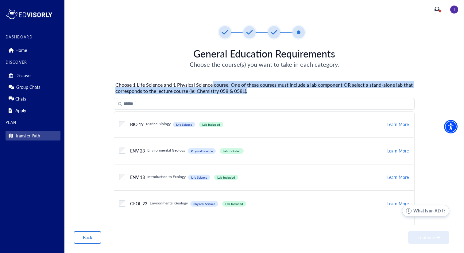
click at [211, 86] on h5 "Choose 1 Life Science and 1 Physical Science course. One of these courses must …" at bounding box center [265, 88] width 301 height 12
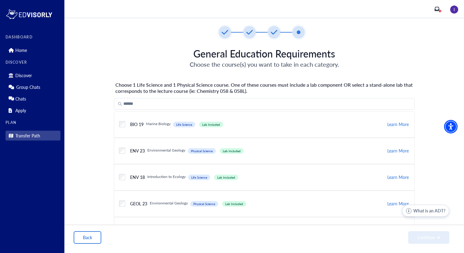
click at [123, 124] on label "Checkbox field" at bounding box center [122, 124] width 6 height 6
click at [122, 124] on label "Checkbox field" at bounding box center [122, 124] width 6 height 6
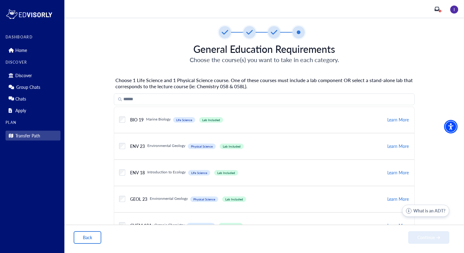
click at [122, 124] on div "Checkbox field" at bounding box center [122, 119] width 6 height 11
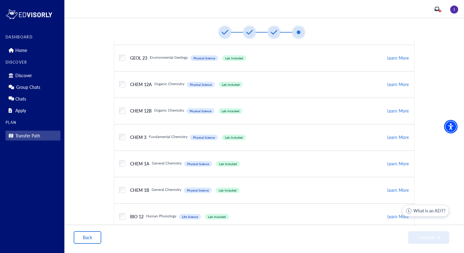
scroll to position [154, 0]
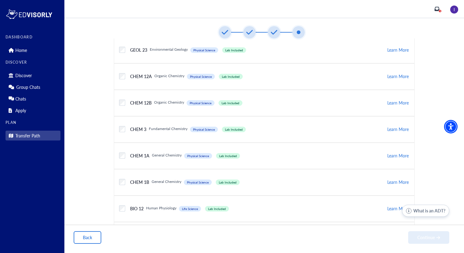
click at [115, 103] on div "Checkbox field CHEM 12B Physical Science Lab Included Organic Chemistry Physica…" at bounding box center [264, 103] width 301 height 26
click at [120, 102] on label "Checkbox field" at bounding box center [122, 102] width 6 height 6
click at [117, 134] on div "Checkbox field CHEM 3 Physical Science Lab Included Fundamental Chemistry Physi…" at bounding box center [264, 129] width 301 height 26
click at [119, 132] on div "Checkbox field" at bounding box center [122, 128] width 6 height 11
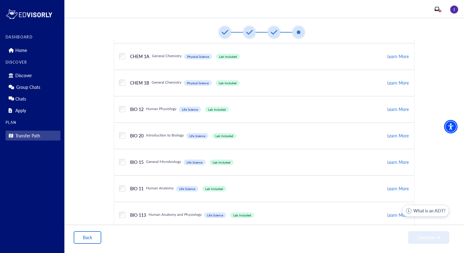
scroll to position [259, 0]
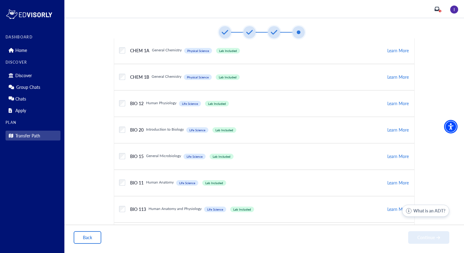
click at [121, 105] on label "Checkbox field" at bounding box center [122, 103] width 6 height 6
click at [121, 131] on label "Checkbox field" at bounding box center [122, 129] width 6 height 6
click at [121, 154] on label "Checkbox field" at bounding box center [122, 156] width 6 height 6
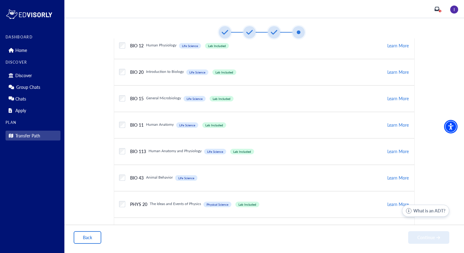
scroll to position [320, 0]
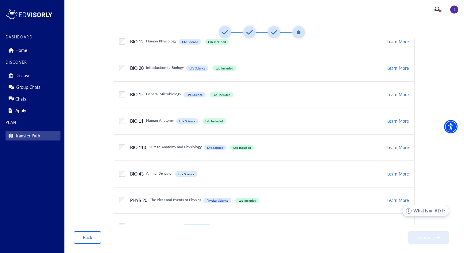
click at [120, 115] on div "Checkbox field" at bounding box center [122, 120] width 6 height 11
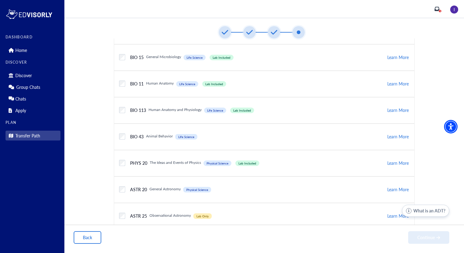
scroll to position [358, 0]
click at [123, 139] on div "Checkbox field" at bounding box center [122, 135] width 6 height 11
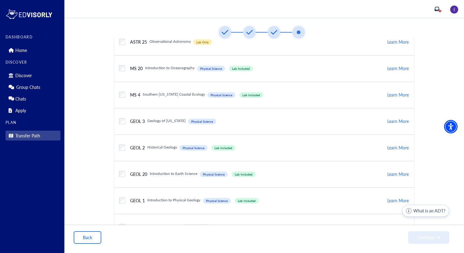
scroll to position [532, 0]
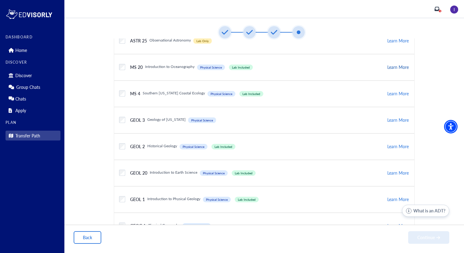
click at [400, 66] on button "Learn More" at bounding box center [398, 67] width 23 height 8
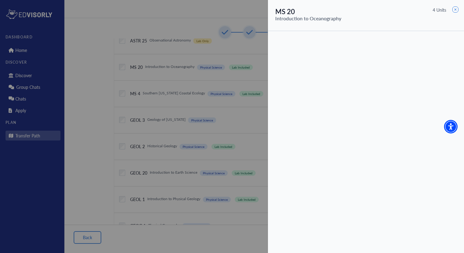
click at [455, 9] on icon at bounding box center [456, 9] width 6 height 6
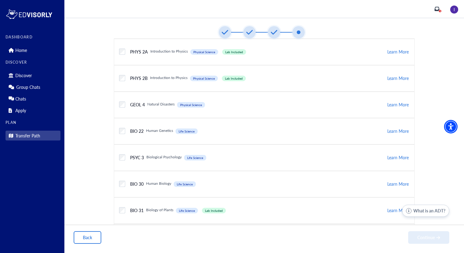
scroll to position [1060, 0]
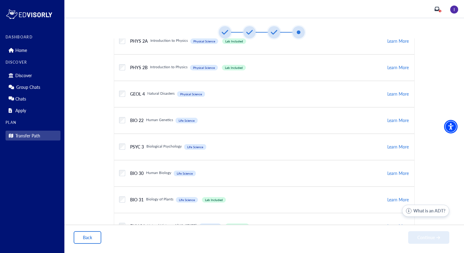
click at [143, 121] on div "BIO 22 Life Science Human Genetics Life Science" at bounding box center [162, 121] width 74 height 6
click at [114, 122] on div "Checkbox field BIO 22 Life Science Human Genetics Life Science Learn More" at bounding box center [264, 120] width 301 height 26
click at [125, 147] on div "PSYC 3 Life Science" at bounding box center [134, 147] width 19 height 6
click at [159, 113] on div "Checkbox field BIO 22 Life Science Human Genetics Life Science Learn More" at bounding box center [264, 120] width 301 height 26
click at [161, 121] on h6 "Human Genetics" at bounding box center [159, 121] width 27 height 6
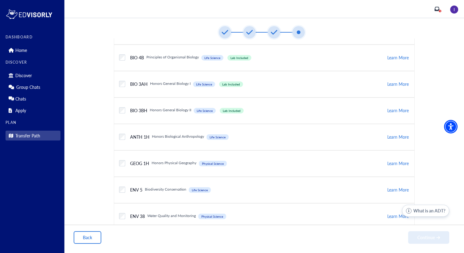
scroll to position [1402, 0]
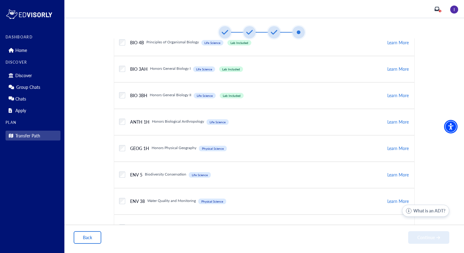
click at [178, 121] on h6 "Honors Biological Anthropology" at bounding box center [178, 122] width 52 height 6
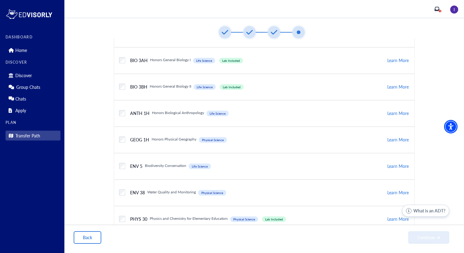
scroll to position [1420, 0]
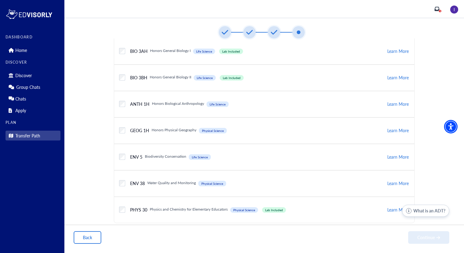
click at [114, 206] on div "Checkbox field PHYS 30 Physical Science Lab Included Physics and Chemistry for …" at bounding box center [264, 210] width 301 height 26
click at [120, 208] on label "Checkbox field" at bounding box center [122, 209] width 6 height 6
click at [122, 174] on div "Checkbox field ENV 38 Physical Science Water Quality and Monitoring Physical Sc…" at bounding box center [264, 183] width 301 height 26
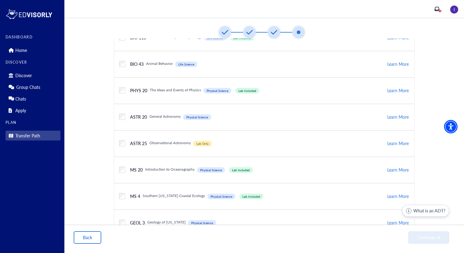
scroll to position [431, 0]
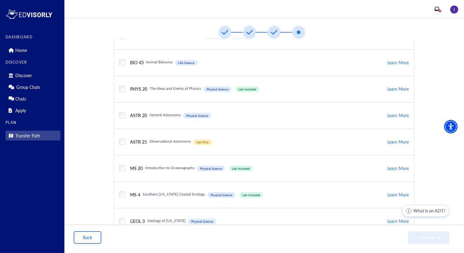
click at [154, 168] on h6 "Introduction to Oceanography" at bounding box center [169, 168] width 49 height 6
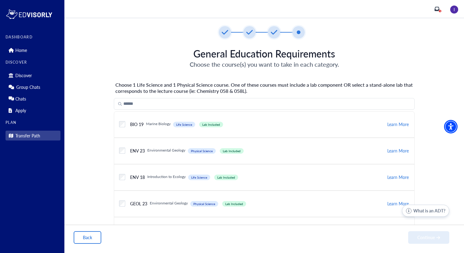
scroll to position [7, 0]
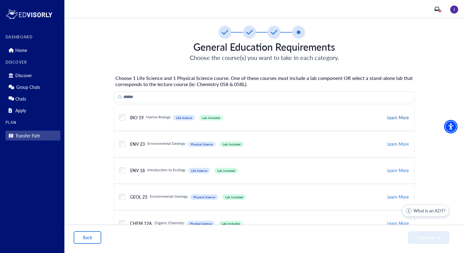
click at [396, 117] on button "Learn More" at bounding box center [398, 118] width 23 height 8
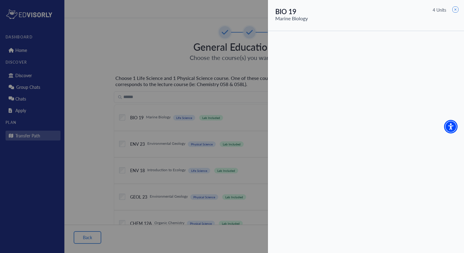
click at [455, 6] on div at bounding box center [456, 8] width 6 height 11
click at [455, 8] on icon at bounding box center [456, 9] width 6 height 6
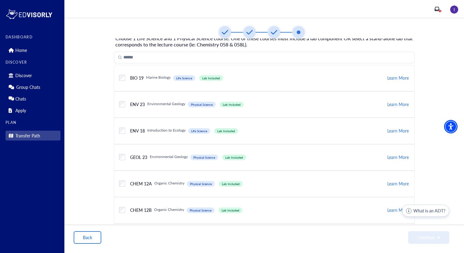
scroll to position [36, 0]
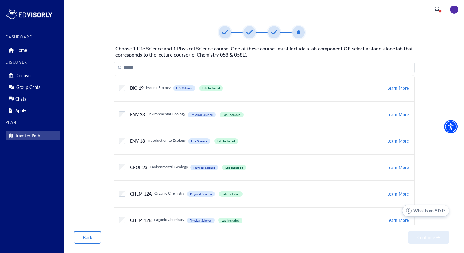
click at [116, 85] on div "Checkbox field BIO 19 Life Science Lab Included Marine Biology Life Science Lab…" at bounding box center [264, 88] width 301 height 26
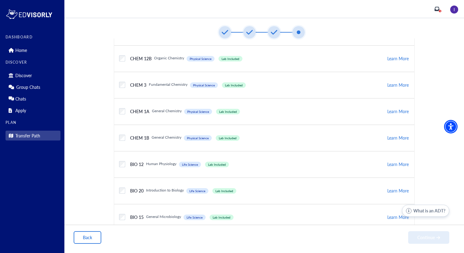
scroll to position [211, 0]
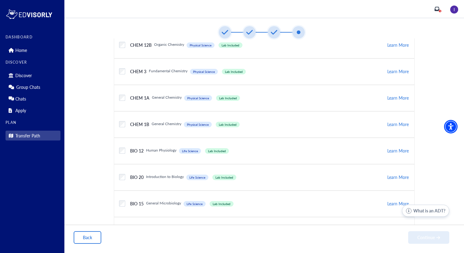
click at [148, 152] on h6 "Human Physiology" at bounding box center [161, 151] width 30 height 6
click at [118, 149] on div "Checkbox field BIO 12 Life Science Lab Included Human Physiology Life Science L…" at bounding box center [264, 151] width 301 height 26
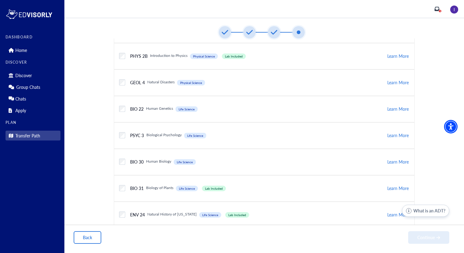
scroll to position [1070, 0]
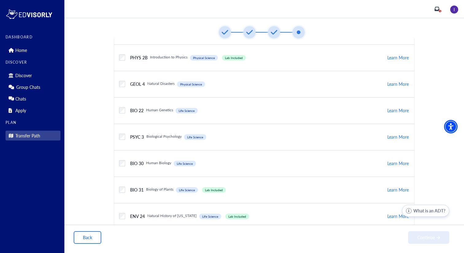
click at [120, 158] on div "Checkbox field" at bounding box center [122, 163] width 6 height 11
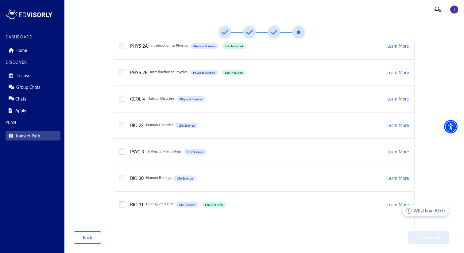
click at [117, 177] on div "Checkbox field BIO 30 Life Science Human Biology Life Science Learn More" at bounding box center [264, 178] width 301 height 26
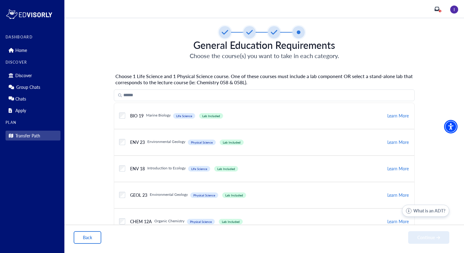
scroll to position [11, 0]
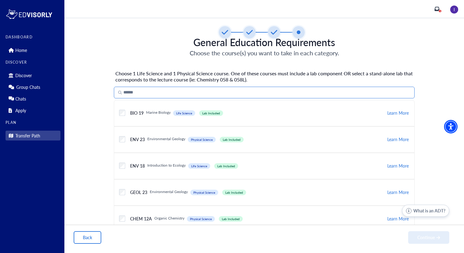
click at [247, 95] on input "Search" at bounding box center [264, 93] width 301 height 12
click at [280, 87] on input "Search" at bounding box center [264, 93] width 301 height 12
click at [202, 138] on span "Physical Science" at bounding box center [202, 140] width 22 height 4
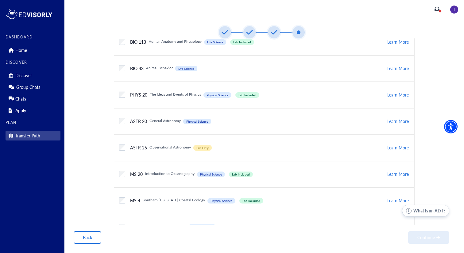
scroll to position [405, 0]
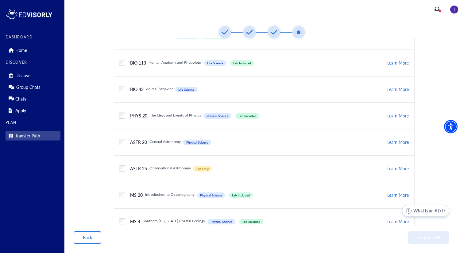
click at [167, 138] on div "Checkbox field ASTR 20 Physical Science General Astronomy Physical Science" at bounding box center [253, 142] width 268 height 12
click at [121, 146] on div "Checkbox field" at bounding box center [122, 141] width 6 height 11
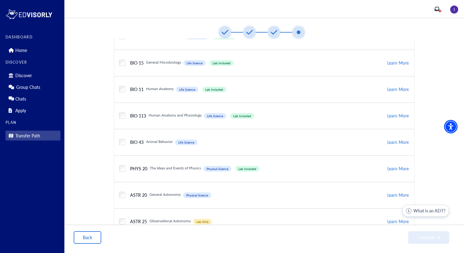
scroll to position [344, 0]
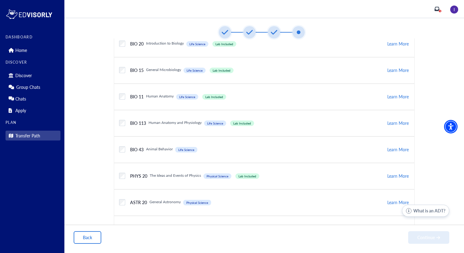
click at [173, 177] on h6 "The Ideas and Events of Physics" at bounding box center [175, 176] width 51 height 6
click at [186, 176] on h6 "The Ideas and Events of Physics" at bounding box center [175, 176] width 51 height 6
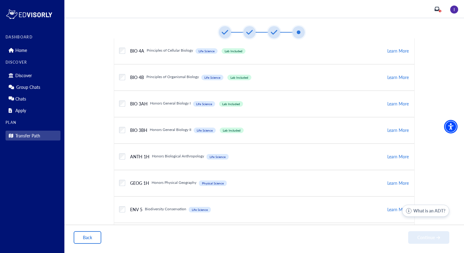
scroll to position [1398, 0]
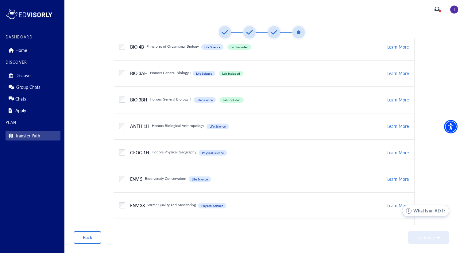
click at [121, 155] on div "Checkbox field" at bounding box center [122, 152] width 6 height 11
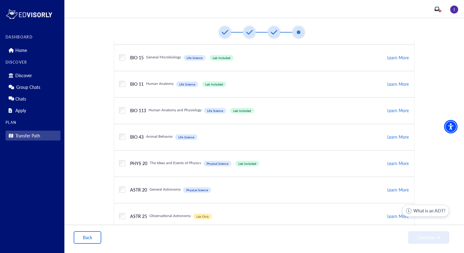
scroll to position [360, 0]
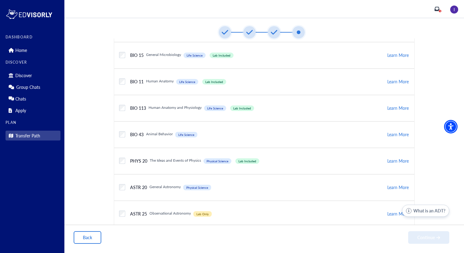
click at [165, 134] on h6 "Animal Behavior" at bounding box center [159, 135] width 27 height 6
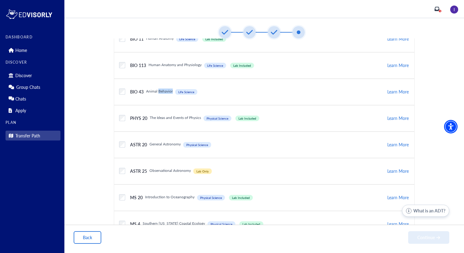
scroll to position [403, 0]
click at [173, 168] on h6 "Observational Astronomy" at bounding box center [170, 171] width 41 height 6
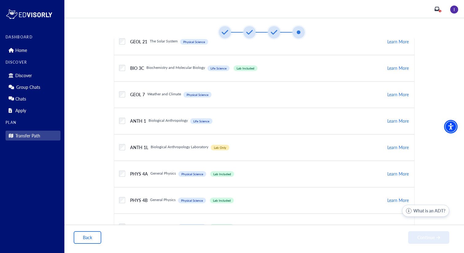
scroll to position [850, 0]
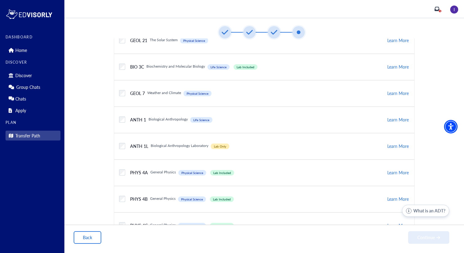
click at [177, 119] on h6 "Biological Anthropology" at bounding box center [168, 120] width 39 height 6
copy h6 "Biological Anthropology"
click at [277, 96] on div "Checkbox field GEOL 7 Physical Science Weather and Climate Physical Science" at bounding box center [253, 94] width 268 height 12
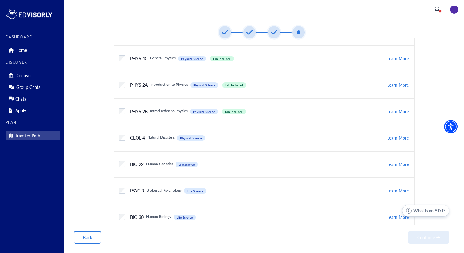
scroll to position [1025, 0]
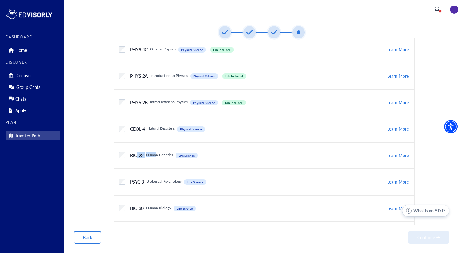
drag, startPoint x: 154, startPoint y: 155, endPoint x: 136, endPoint y: 155, distance: 18.7
click at [136, 155] on div "BIO 22 Life Science Human Genetics Life Science" at bounding box center [162, 156] width 74 height 6
click at [224, 164] on div "Checkbox field BIO 22 Life Science Human Genetics Life Science Learn More" at bounding box center [264, 155] width 301 height 26
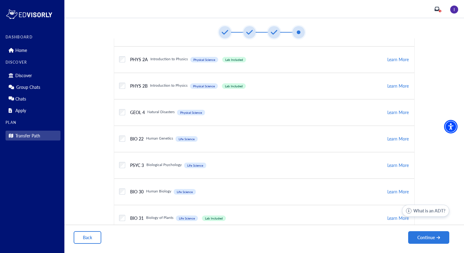
click at [174, 165] on h6 "Biological Psychology" at bounding box center [163, 165] width 35 height 6
click at [115, 168] on div "Checkbox field PSYC 3 Life Science Biological Psychology Life Science Learn More" at bounding box center [264, 165] width 301 height 26
click at [121, 167] on label "Checkbox field" at bounding box center [122, 165] width 6 height 6
click at [118, 161] on div "Checkbox field PSYC 3 Life Science Biological Psychology Life Science Learn More" at bounding box center [264, 165] width 301 height 26
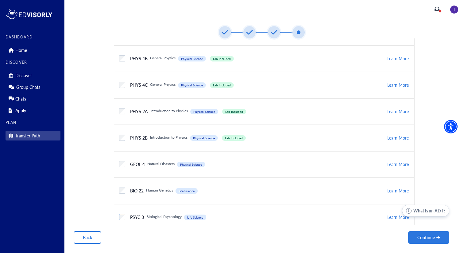
scroll to position [990, 0]
click at [438, 238] on icon "button" at bounding box center [439, 237] width 4 height 4
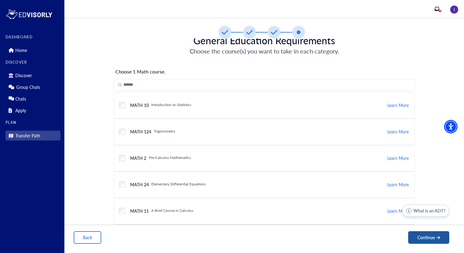
scroll to position [0, 0]
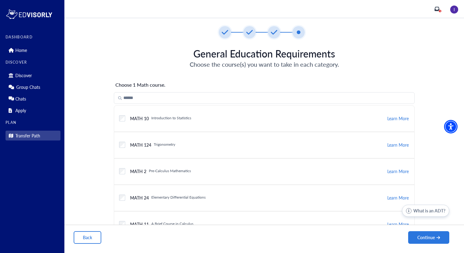
click at [186, 151] on div "Checkbox field MATH 124 Trigonometry Learn More" at bounding box center [264, 145] width 301 height 26
click at [121, 119] on label "Checkbox field" at bounding box center [122, 118] width 6 height 6
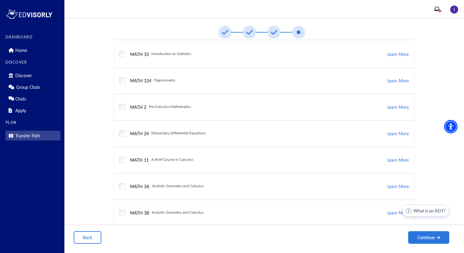
scroll to position [66, 0]
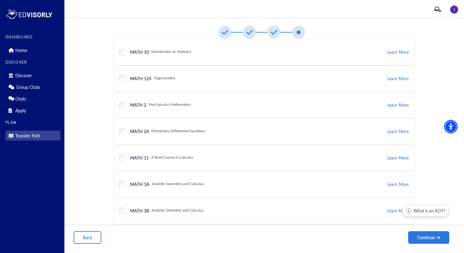
click at [119, 102] on label "Checkbox field" at bounding box center [122, 105] width 6 height 6
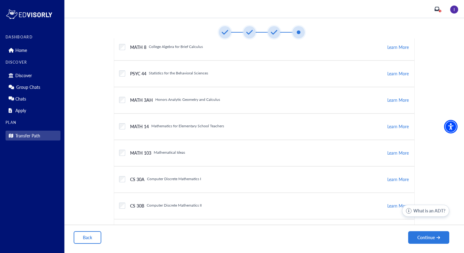
scroll to position [410, 0]
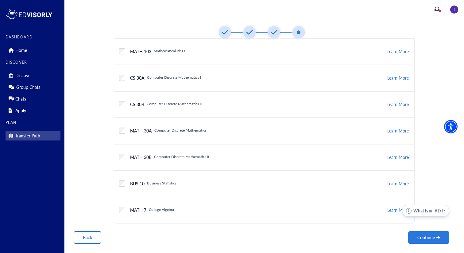
click at [120, 157] on label "Checkbox field" at bounding box center [122, 157] width 6 height 6
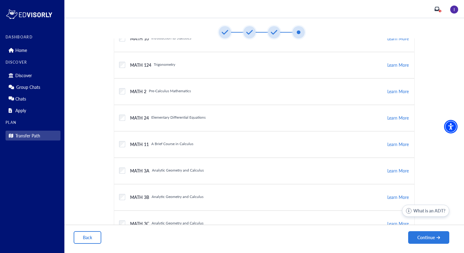
scroll to position [0, 0]
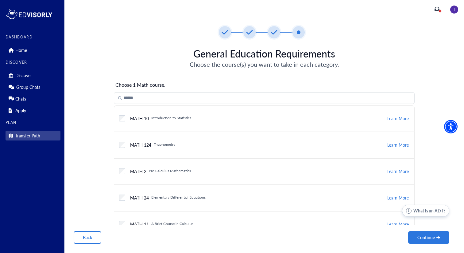
click at [124, 115] on label "Checkbox field" at bounding box center [122, 118] width 6 height 6
click at [120, 149] on div "Checkbox field" at bounding box center [122, 144] width 6 height 11
click at [120, 145] on label "Checkbox field" at bounding box center [122, 145] width 6 height 6
click at [120, 166] on div "Checkbox field" at bounding box center [122, 170] width 6 height 11
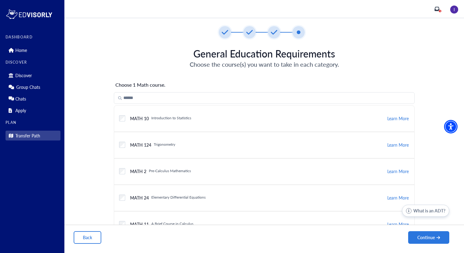
click at [120, 173] on label "Checkbox field" at bounding box center [122, 171] width 6 height 6
click at [120, 196] on label "Checkbox field" at bounding box center [122, 197] width 6 height 6
click at [122, 117] on label "Checkbox field" at bounding box center [122, 118] width 6 height 6
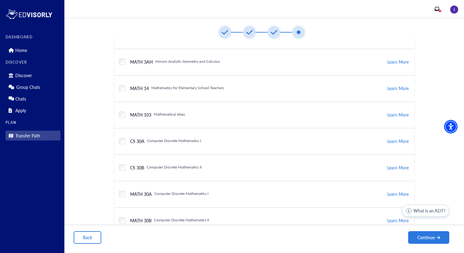
scroll to position [410, 0]
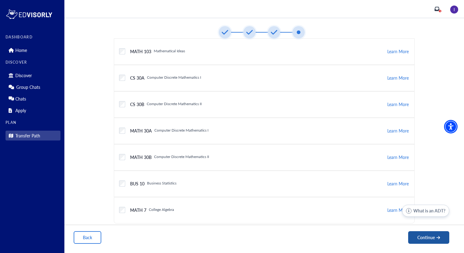
click at [418, 231] on button "Continue" at bounding box center [428, 237] width 41 height 13
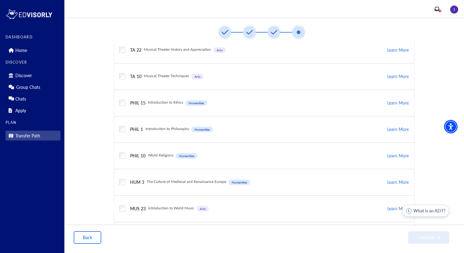
scroll to position [649, 0]
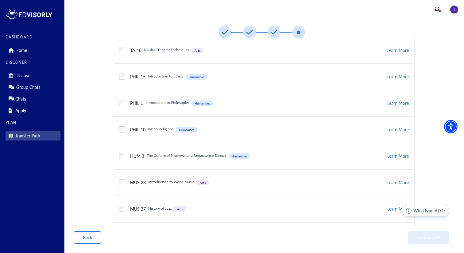
click at [200, 103] on span "Humanities" at bounding box center [202, 103] width 15 height 4
click at [160, 109] on div "Checkbox field PHIL 1 Humanities Introduction to Philosophy Humanities" at bounding box center [253, 103] width 268 height 12
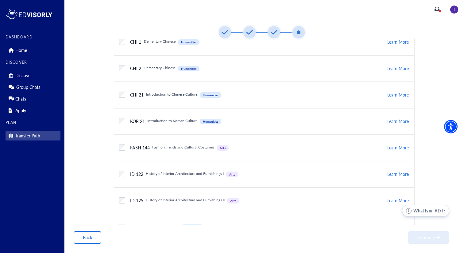
scroll to position [1346, 0]
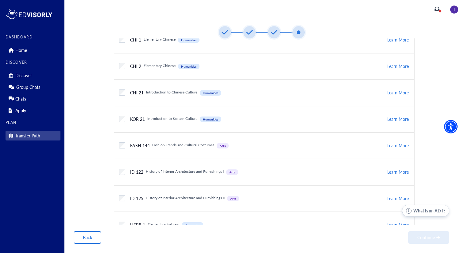
click at [219, 170] on h6 "History of Interior Architecture and Furnishings I" at bounding box center [185, 172] width 78 height 6
click at [219, 179] on div "Checkbox field ID 122 Arts History of Interior Architecture and Furnishings I A…" at bounding box center [264, 172] width 301 height 26
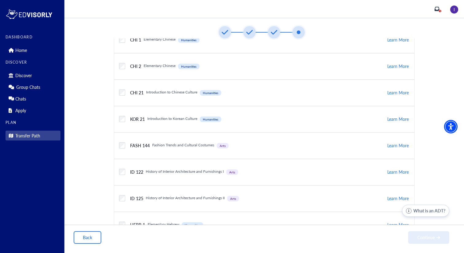
click at [205, 171] on h6 "History of Interior Architecture and Furnishings I" at bounding box center [185, 172] width 78 height 6
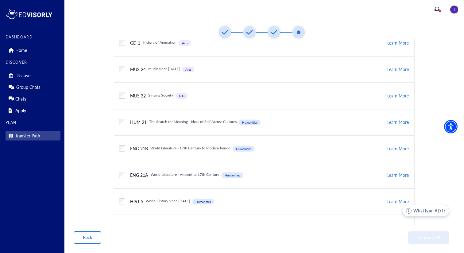
scroll to position [2930, 0]
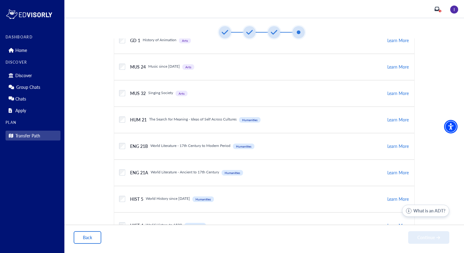
click at [204, 118] on h6 "The Search for Meaning - Ideas of Self Across Cultures" at bounding box center [193, 120] width 88 height 6
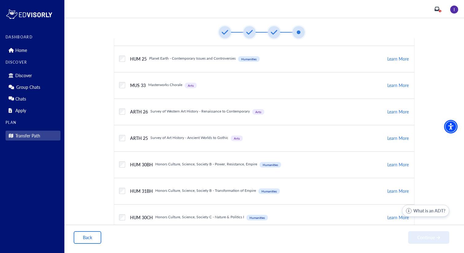
scroll to position [3287, 0]
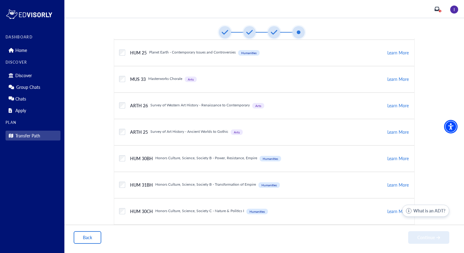
click at [206, 158] on h6 "Honors Culture, Science, Society B - Power, Resistance, Empire" at bounding box center [206, 159] width 102 height 6
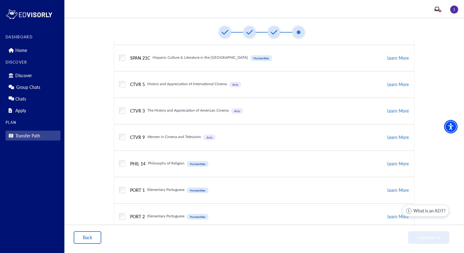
scroll to position [2305, 0]
click at [179, 86] on h6 "History and Appreciation of International Cinema" at bounding box center [187, 85] width 80 height 6
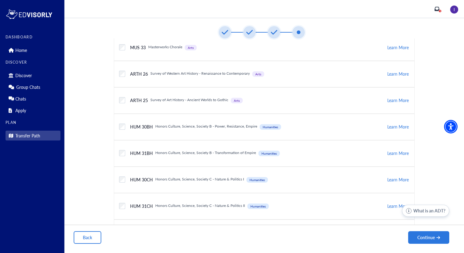
scroll to position [3321, 0]
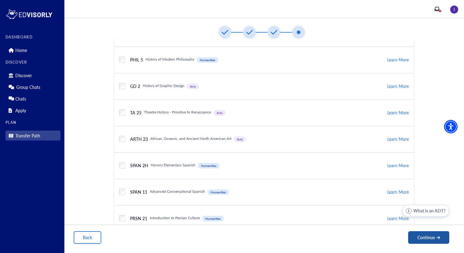
click at [422, 233] on button "Continue" at bounding box center [428, 237] width 41 height 13
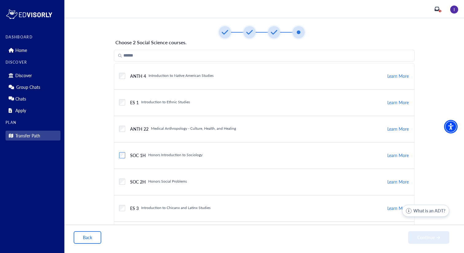
scroll to position [45, 0]
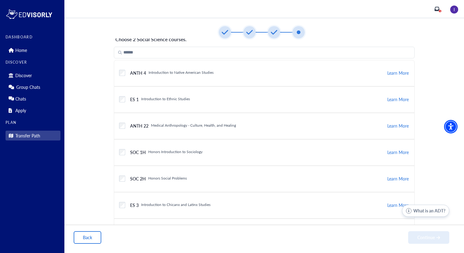
click at [181, 202] on h6 "Introduction to Chicanx and Latinx Studies" at bounding box center [175, 204] width 69 height 5
click at [430, 239] on button "Continue" at bounding box center [428, 237] width 41 height 13
click at [91, 239] on button "Back" at bounding box center [88, 237] width 28 height 13
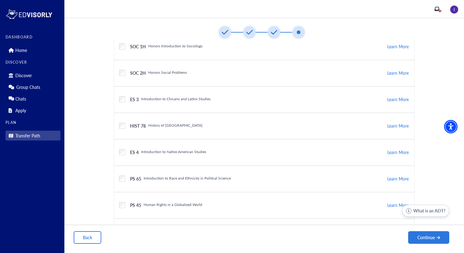
scroll to position [135, 0]
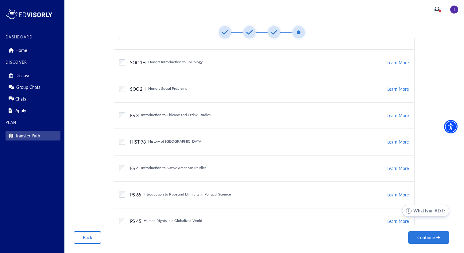
click at [125, 113] on div "ES 3 Introduction to Chicanx and Latinx Studies" at bounding box center [167, 115] width 85 height 5
click at [126, 115] on div "ES 3" at bounding box center [132, 115] width 14 height 5
click at [120, 197] on div "Checkbox field" at bounding box center [122, 194] width 6 height 11
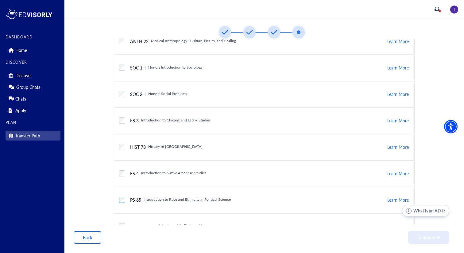
scroll to position [126, 0]
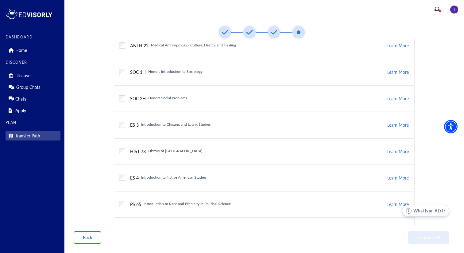
click at [123, 200] on div "Checkbox field" at bounding box center [122, 203] width 6 height 11
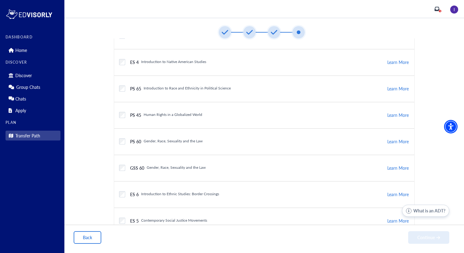
scroll to position [233, 0]
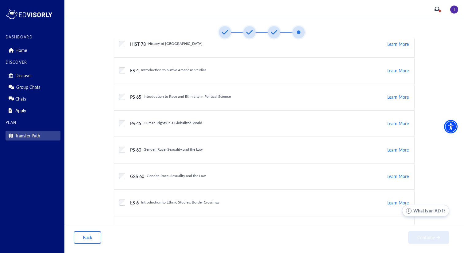
click at [189, 200] on h6 "Introduction to Ethnic Studies: Border Crossings" at bounding box center [180, 202] width 78 height 5
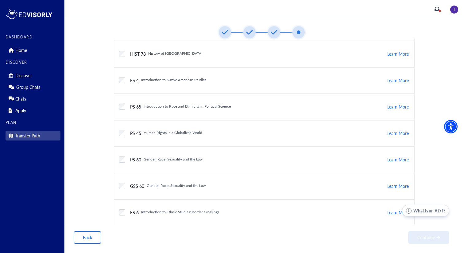
scroll to position [220, 0]
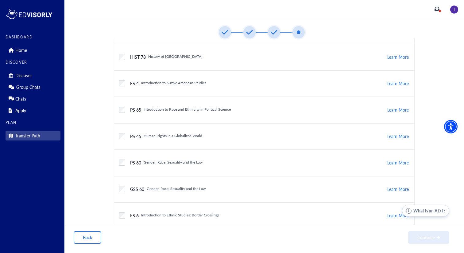
click at [188, 189] on h6 "Gender, Race, Sexuality and the Law" at bounding box center [176, 188] width 59 height 5
click at [124, 165] on div "Checkbox field PS 60 Gender, Race, Sexuality and the Law" at bounding box center [253, 163] width 268 height 12
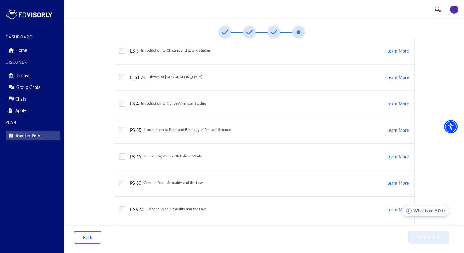
scroll to position [188, 0]
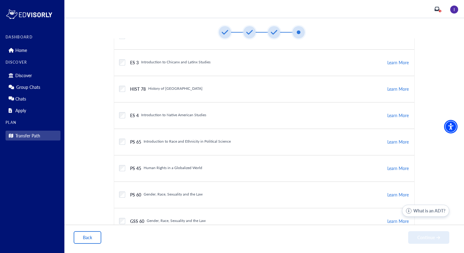
click at [116, 145] on div "Checkbox field PS 65 Introduction to Race and Ethnicity in Political Science Le…" at bounding box center [264, 142] width 301 height 26
click at [126, 139] on div "PS 65" at bounding box center [133, 141] width 16 height 5
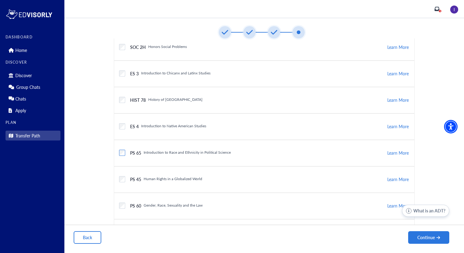
scroll to position [170, 0]
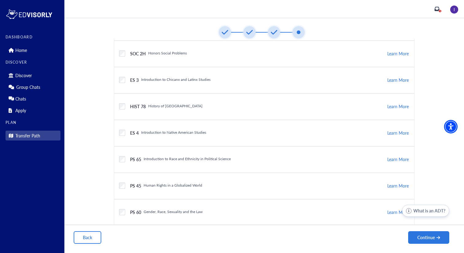
click at [123, 135] on label "Checkbox field" at bounding box center [122, 133] width 6 height 6
click at [124, 163] on div "Checkbox field PS 65 Introduction to Race and Ethnicity in Political Science" at bounding box center [253, 160] width 268 height 12
click at [438, 240] on button "Continue" at bounding box center [428, 237] width 41 height 13
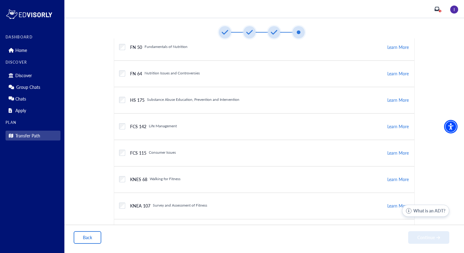
scroll to position [155, 0]
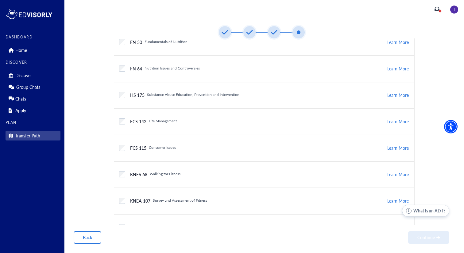
click at [193, 93] on h6 "Substance Abuse Education, Prevention and Intervention" at bounding box center [193, 94] width 92 height 5
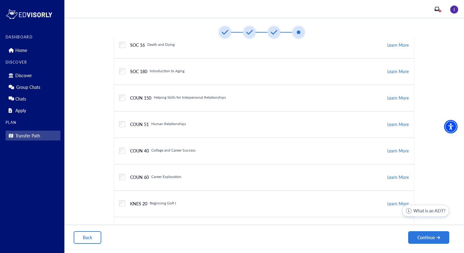
scroll to position [2448, 0]
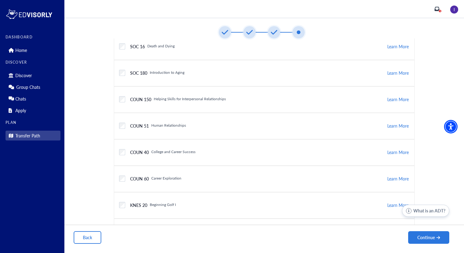
click at [185, 153] on h6 "College and Career Success" at bounding box center [173, 152] width 44 height 5
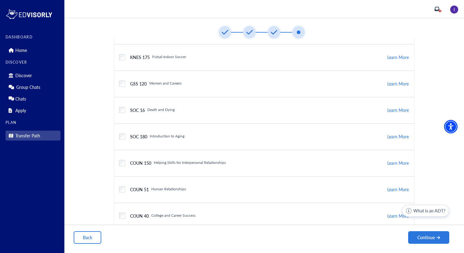
scroll to position [2390, 0]
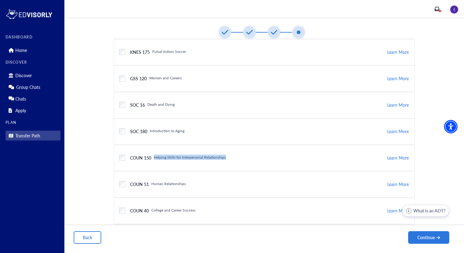
drag, startPoint x: 150, startPoint y: 158, endPoint x: 250, endPoint y: 159, distance: 100.1
click at [250, 159] on div "Checkbox field COUN 150 Helping Skills for Interpersonal Relationships" at bounding box center [253, 158] width 268 height 12
copy div "Helping Skills for Interpersonal Relationships"
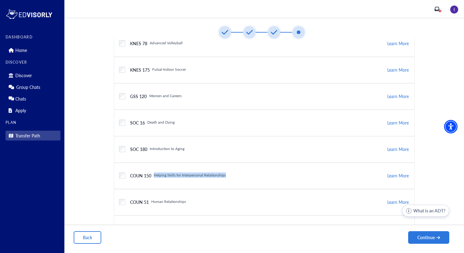
click at [153, 162] on div "Checkbox field COUN 150 Helping Skills for Interpersonal Relationships Learn Mo…" at bounding box center [264, 175] width 301 height 26
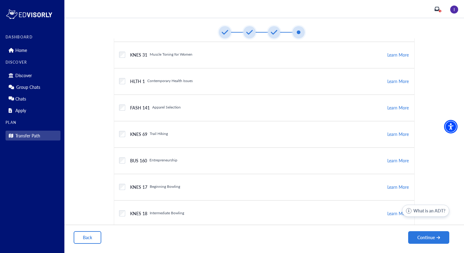
scroll to position [753, 0]
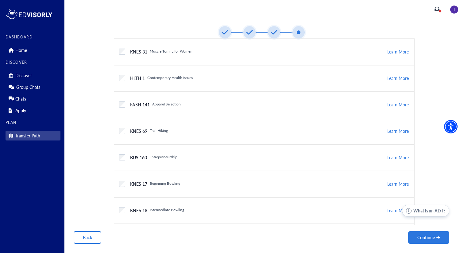
click at [118, 165] on div "Checkbox field BUS 160 Entrepreneurship Learn More" at bounding box center [264, 157] width 301 height 26
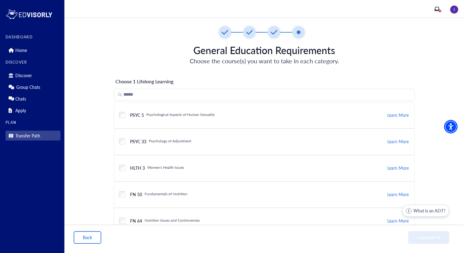
scroll to position [1, 0]
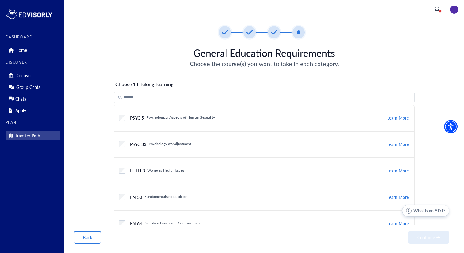
click at [187, 145] on h6 "Psychology of Adjustment" at bounding box center [170, 144] width 42 height 5
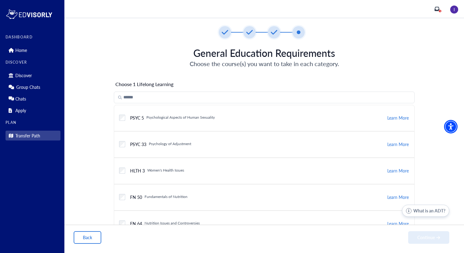
click at [191, 147] on div "Checkbox field PSYC 33 Psychology of Adjustment" at bounding box center [253, 144] width 268 height 12
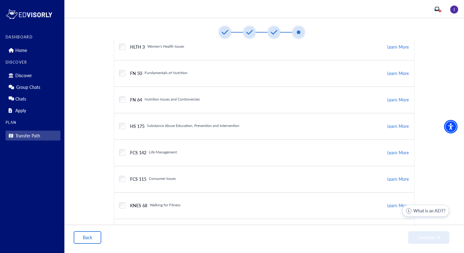
scroll to position [0, 0]
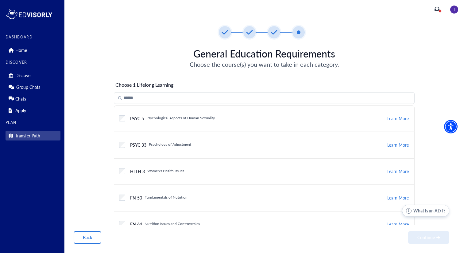
click at [165, 143] on h6 "Psychology of Adjustment" at bounding box center [170, 144] width 42 height 5
click at [436, 233] on button "Continue" at bounding box center [428, 237] width 41 height 13
click at [146, 148] on div "Checkbox field ES 1 Introduction to Ethnic Studies" at bounding box center [253, 145] width 268 height 12
click at [115, 146] on div "Checkbox field ES 1 Introduction to Ethnic Studies Learn More" at bounding box center [264, 145] width 301 height 26
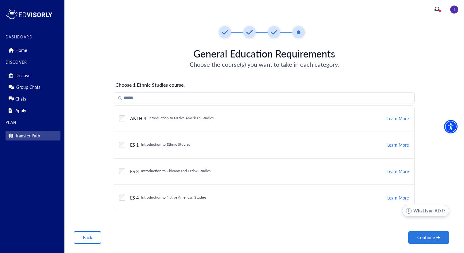
click at [124, 148] on div "Checkbox field" at bounding box center [122, 144] width 6 height 11
click at [121, 166] on div "Checkbox field" at bounding box center [122, 170] width 6 height 11
click at [422, 237] on button "Continue" at bounding box center [428, 237] width 41 height 13
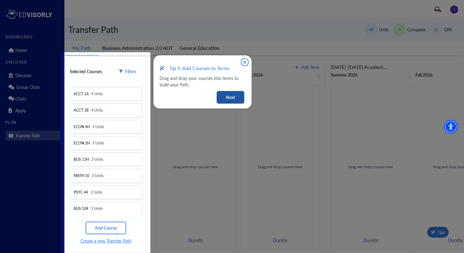
click at [231, 102] on button "Next" at bounding box center [231, 97] width 28 height 13
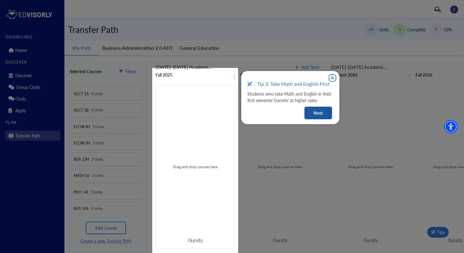
click at [322, 118] on button "Next" at bounding box center [319, 113] width 28 height 13
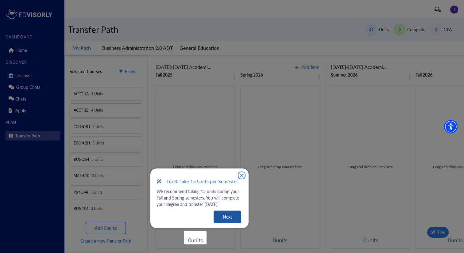
click at [237, 215] on button "Next" at bounding box center [228, 216] width 28 height 13
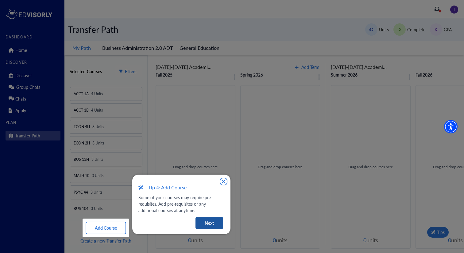
click at [204, 225] on button "Next" at bounding box center [210, 222] width 28 height 13
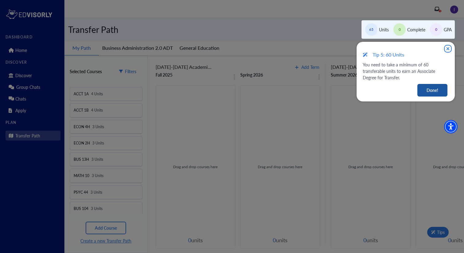
click at [429, 91] on button "Done!" at bounding box center [433, 90] width 30 height 13
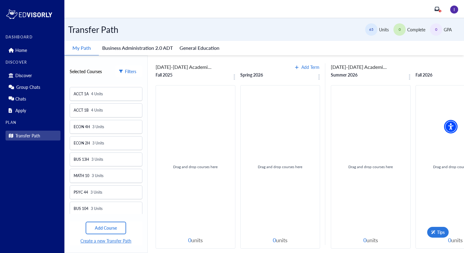
click at [166, 53] on button "Business Administration 2.0 ADT" at bounding box center [137, 48] width 77 height 14
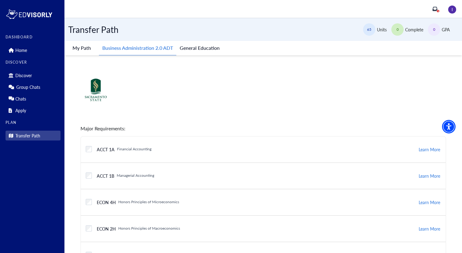
click at [211, 53] on button "General Education" at bounding box center [199, 48] width 47 height 14
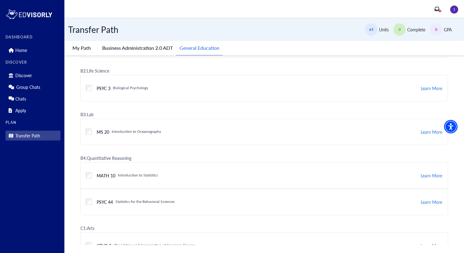
scroll to position [71, 0]
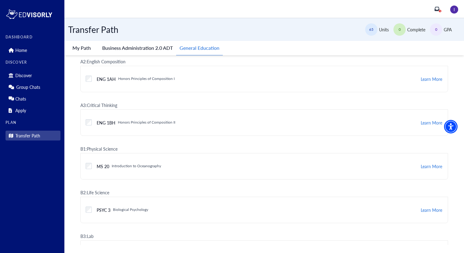
click at [83, 51] on button "My Path" at bounding box center [81, 48] width 34 height 14
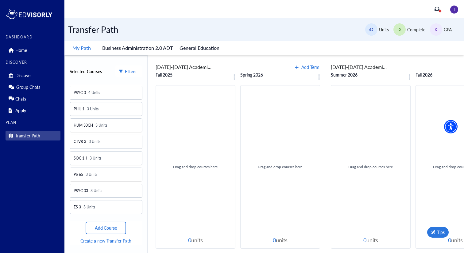
scroll to position [0, 0]
drag, startPoint x: 102, startPoint y: 91, endPoint x: 98, endPoint y: 91, distance: 3.7
click at [98, 92] on div "ACCT 1A 4 Units ACCT 1B 4 Units ECON 4H 3 Units ECON 2H 3 Units BUS 13H 3 Units…" at bounding box center [106, 141] width 73 height 115
drag, startPoint x: 111, startPoint y: 130, endPoint x: 274, endPoint y: 112, distance: 164.4
click at [274, 112] on div "Selected Courses Filters ACCT 1A 4 Units ACCT 1B 4 Units ECON 4H 3 Units ECON 2…" at bounding box center [264, 153] width 400 height 197
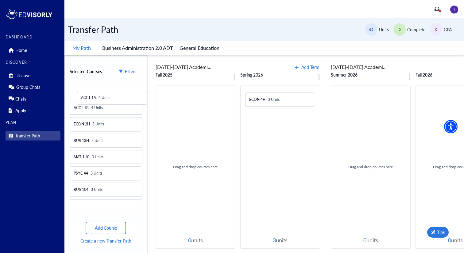
drag, startPoint x: 96, startPoint y: 97, endPoint x: 103, endPoint y: 97, distance: 6.8
click at [103, 97] on div "ACCT 1A 4 Units ACCT 1B 4 Units ECON 2H 3 Units BUS 13H 3 Units MATH 10 3 Units…" at bounding box center [106, 141] width 73 height 115
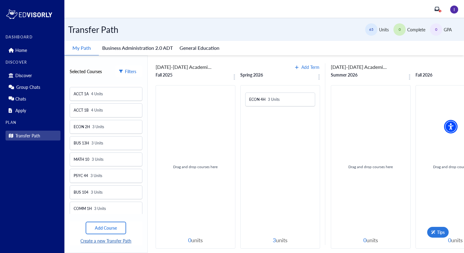
click at [112, 241] on button "Create a new Transfer Path" at bounding box center [106, 241] width 52 height 8
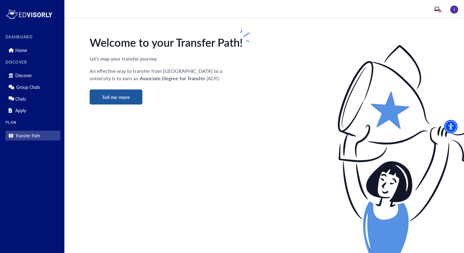
click at [119, 90] on button "Tell me more" at bounding box center [116, 96] width 53 height 15
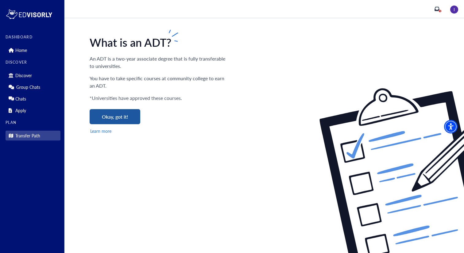
click at [128, 114] on button "Okay, got it!" at bounding box center [115, 116] width 51 height 15
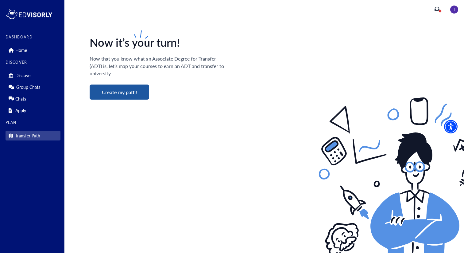
click at [129, 93] on button "Create my path!" at bounding box center [120, 91] width 60 height 15
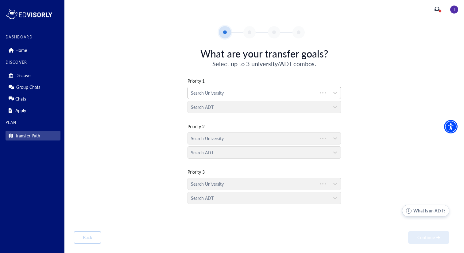
click at [259, 94] on div at bounding box center [252, 93] width 123 height 8
click at [259, 94] on div at bounding box center [259, 93] width 136 height 8
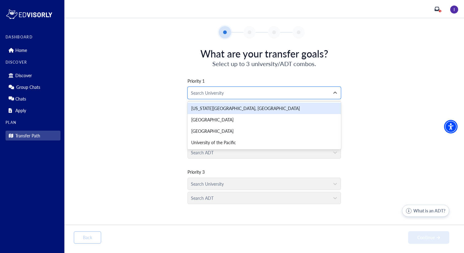
click at [259, 94] on div at bounding box center [259, 93] width 136 height 8
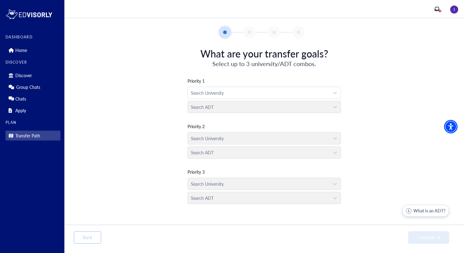
click at [108, 137] on div "Priority 1 Search University Search ADT Priority 2 Search University Search ADT…" at bounding box center [264, 137] width 381 height 138
click at [30, 91] on link "Group Chats" at bounding box center [33, 87] width 55 height 10
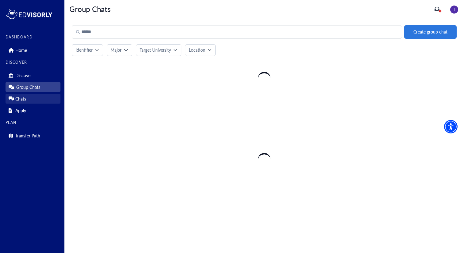
click at [33, 97] on link "Chats" at bounding box center [33, 99] width 55 height 10
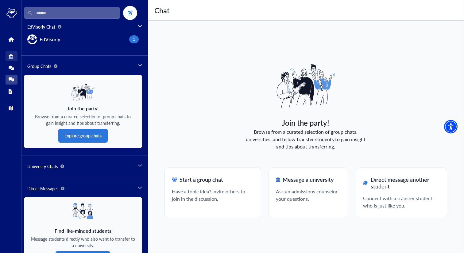
click at [12, 59] on link "Discover" at bounding box center [12, 56] width 12 height 10
